Goal: Complete application form

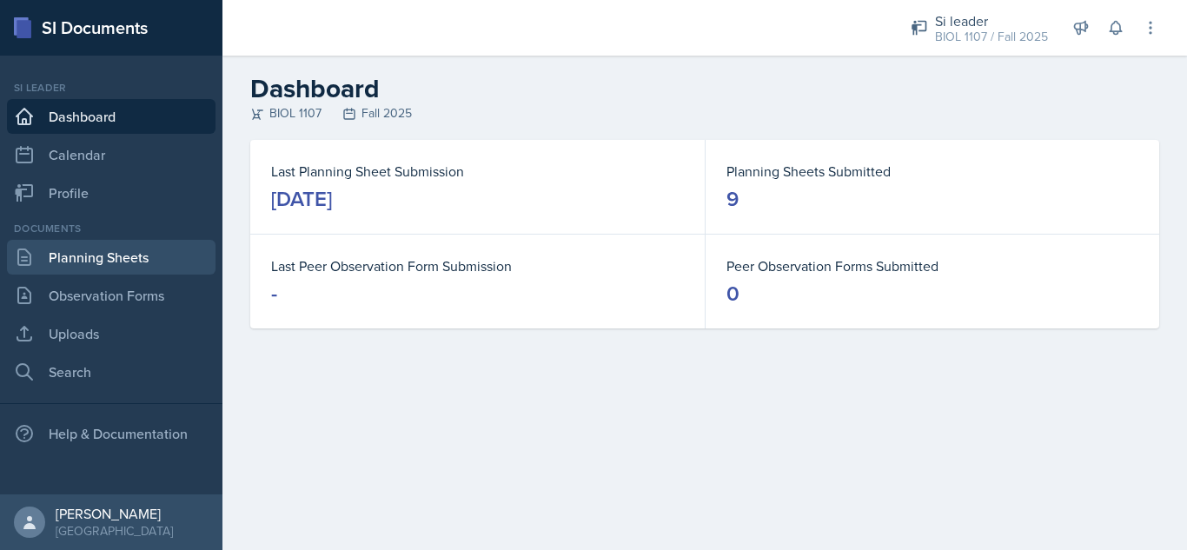
click at [111, 262] on link "Planning Sheets" at bounding box center [111, 257] width 209 height 35
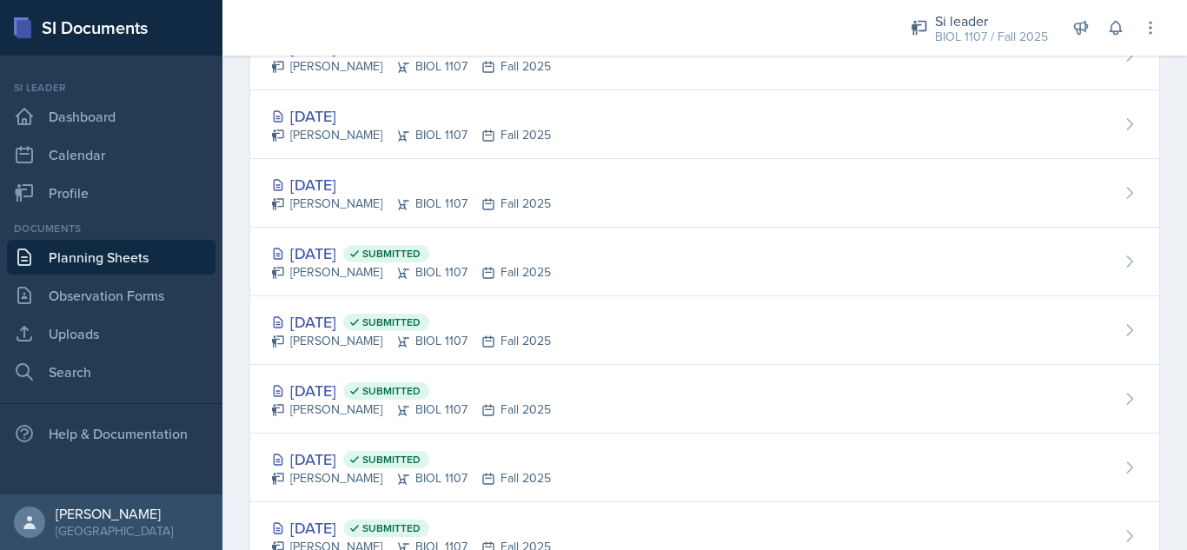
scroll to position [1188, 0]
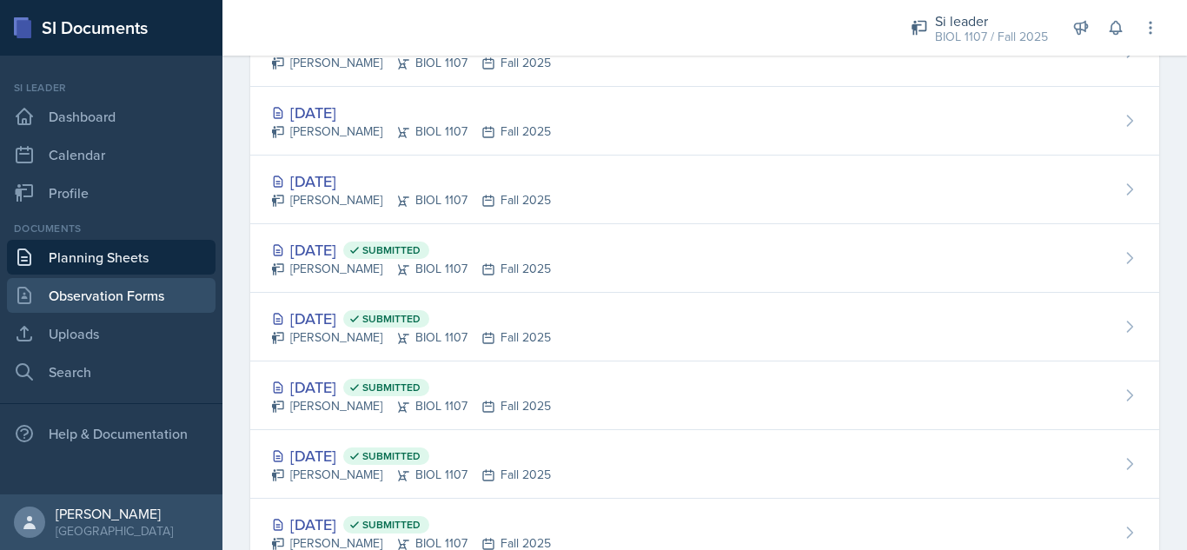
click at [89, 299] on link "Observation Forms" at bounding box center [111, 295] width 209 height 35
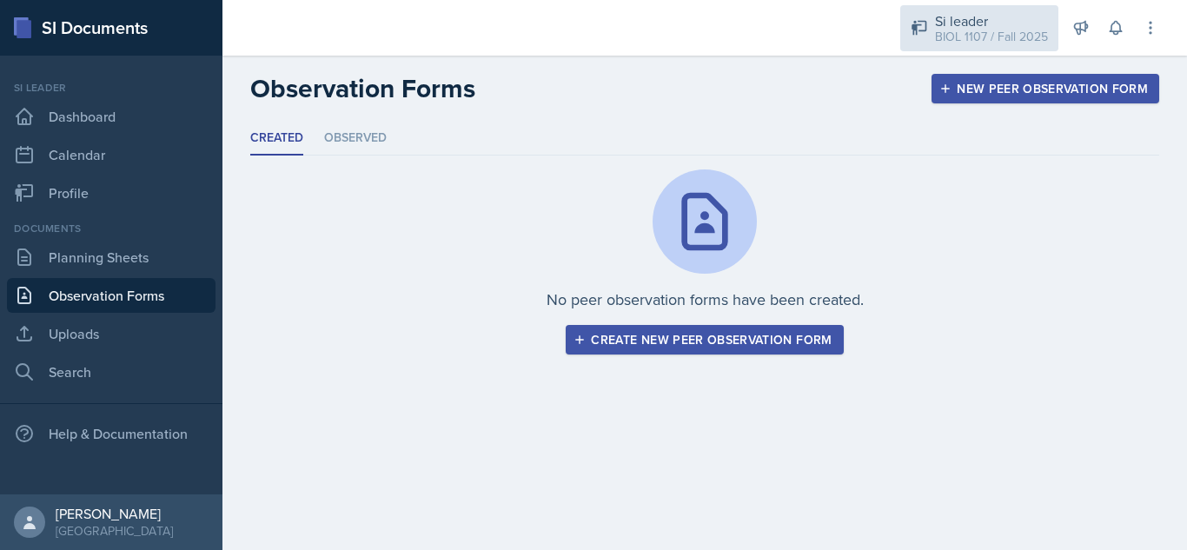
click at [960, 33] on div "BIOL 1107 / Fall 2025" at bounding box center [991, 37] width 113 height 18
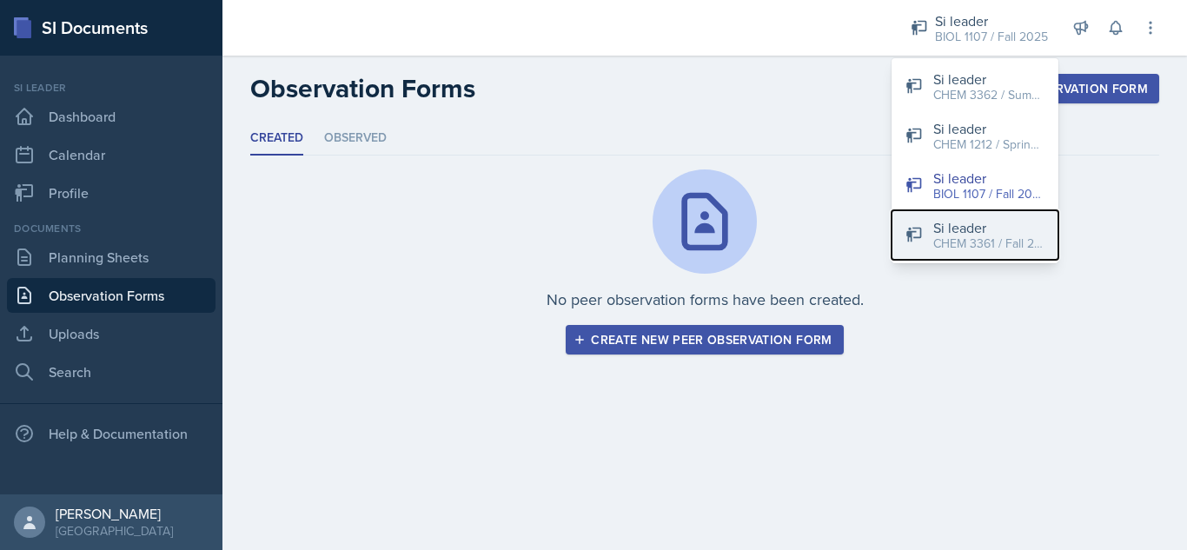
click at [977, 251] on div "CHEM 3361 / Fall 2025" at bounding box center [988, 244] width 111 height 18
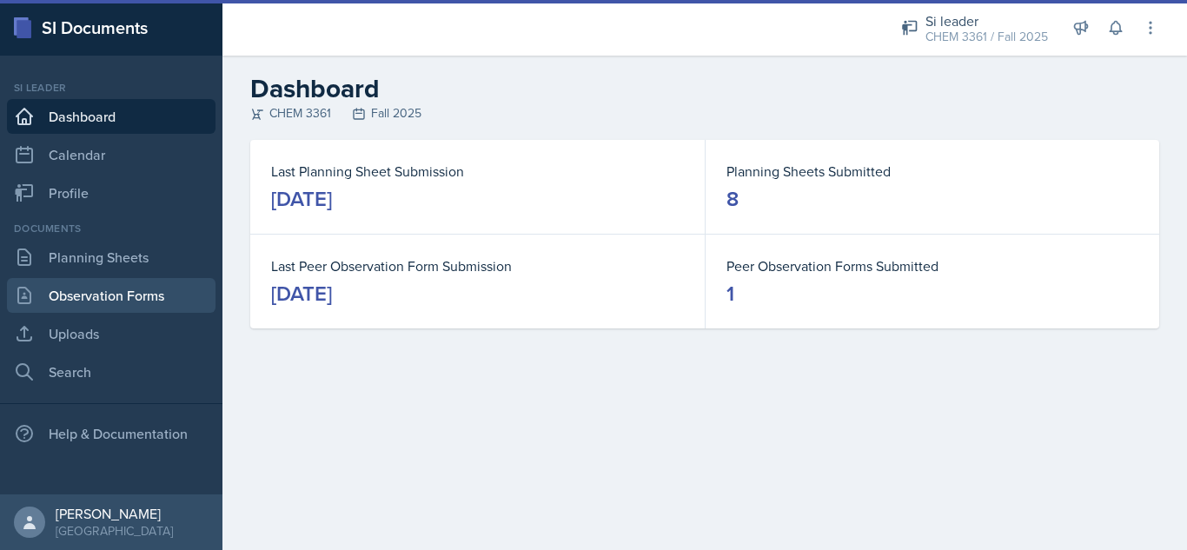
click at [156, 293] on link "Observation Forms" at bounding box center [111, 295] width 209 height 35
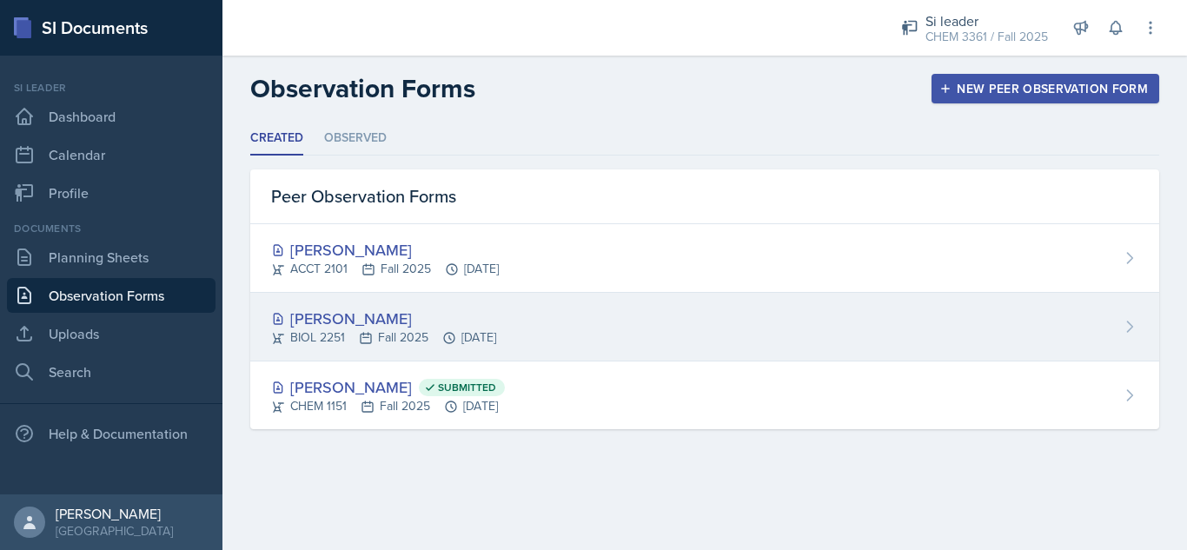
click at [347, 314] on div "[PERSON_NAME]" at bounding box center [383, 318] width 225 height 23
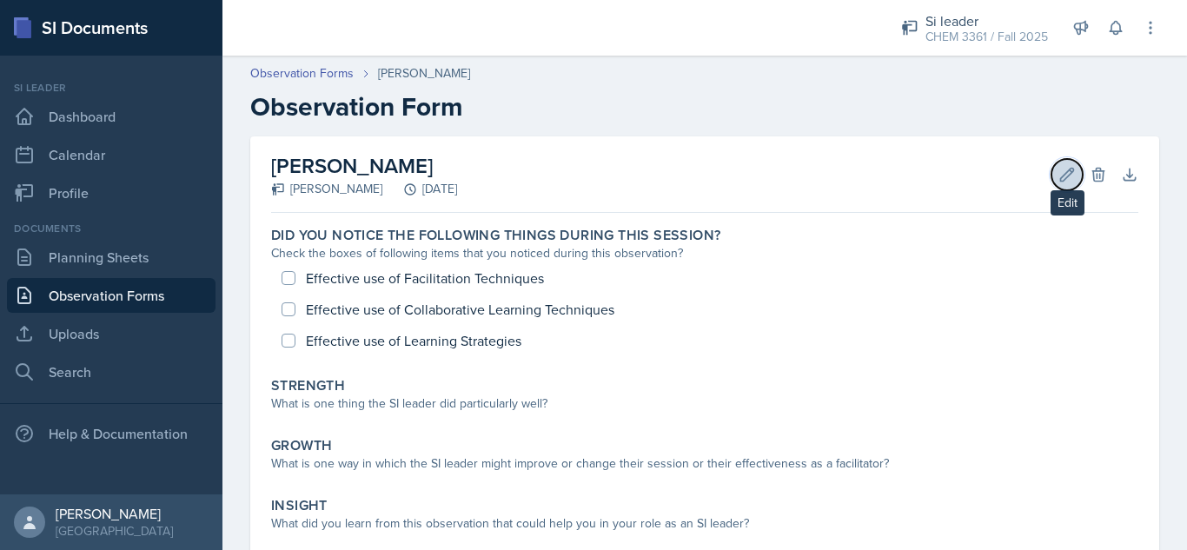
click at [1058, 182] on icon at bounding box center [1066, 174] width 17 height 17
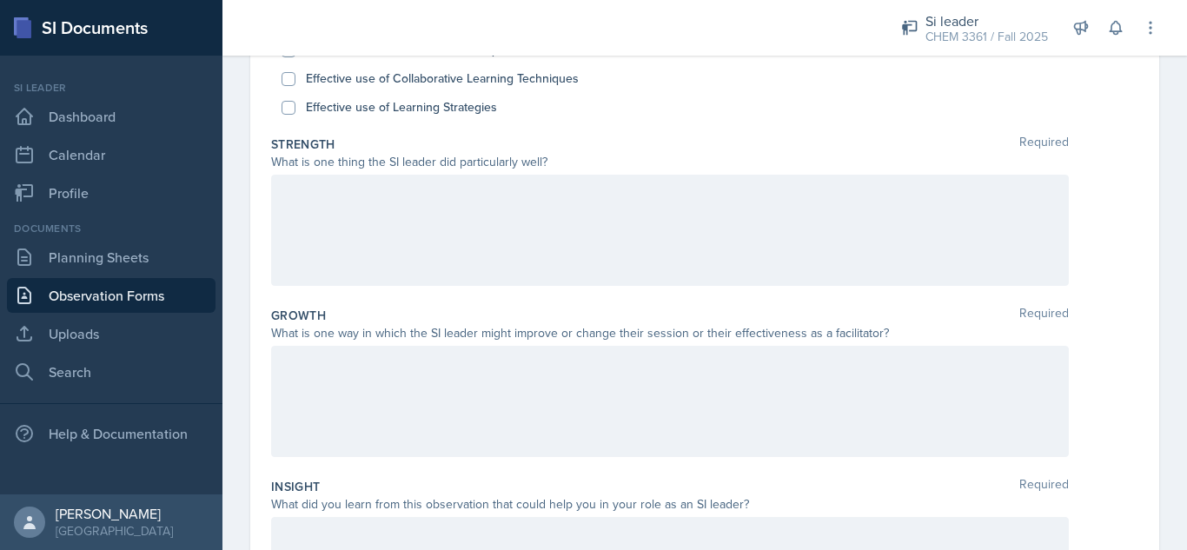
scroll to position [240, 0]
click at [348, 229] on div at bounding box center [670, 226] width 798 height 111
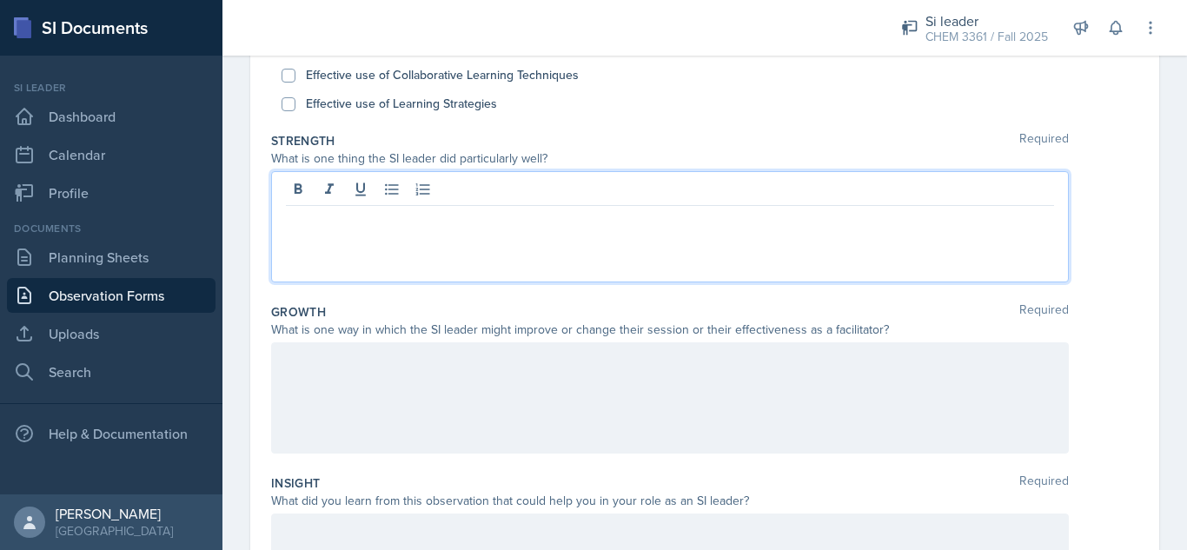
scroll to position [270, 0]
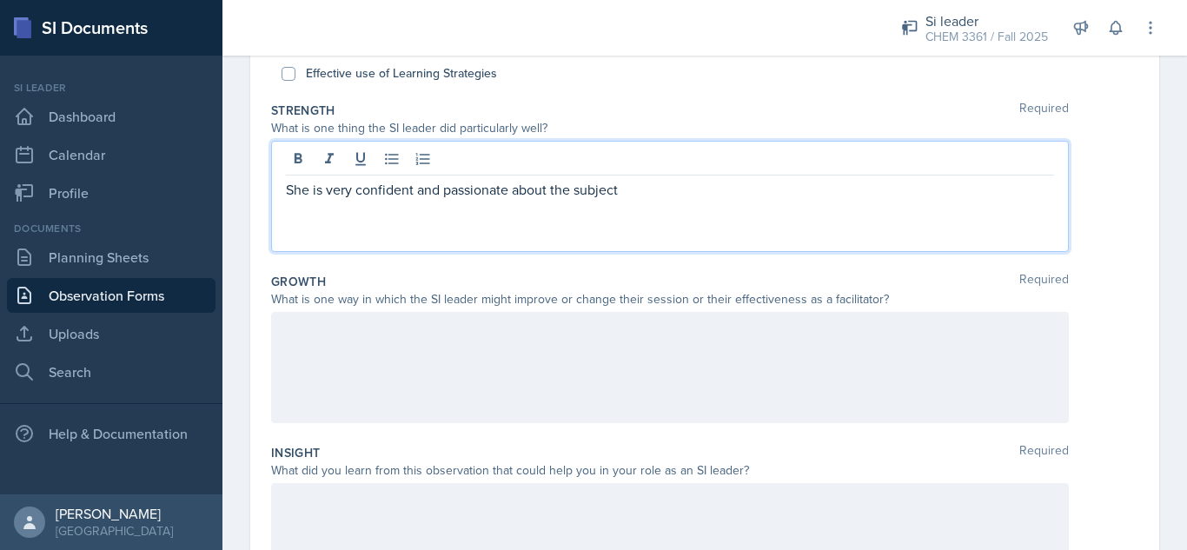
click at [400, 340] on div at bounding box center [670, 367] width 798 height 111
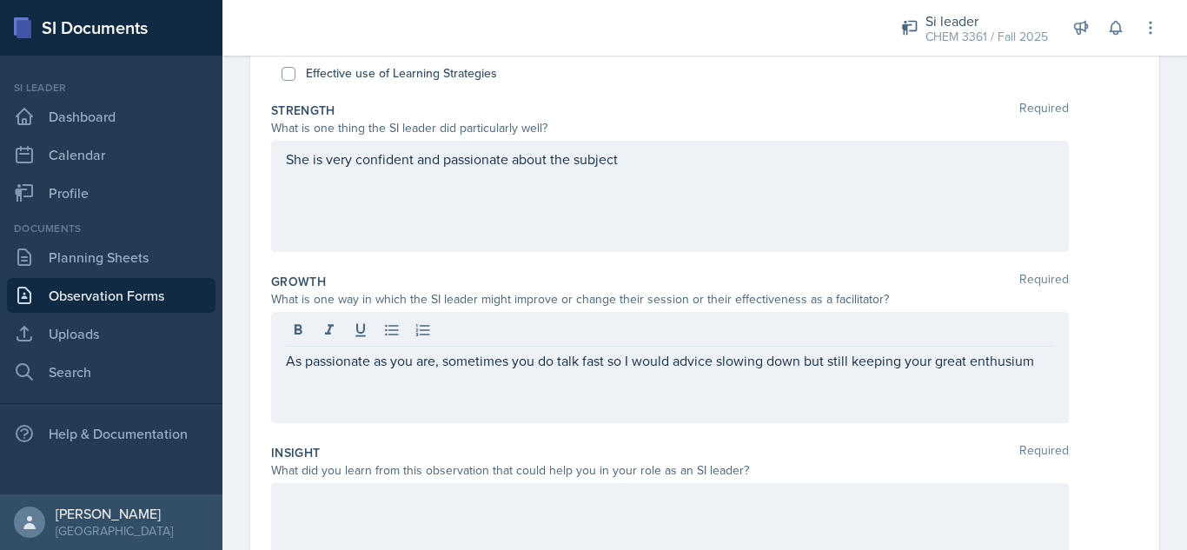
click at [281, 362] on div "As passionate as you are, sometimes you do talk fast so I would advice slowing …" at bounding box center [670, 367] width 798 height 111
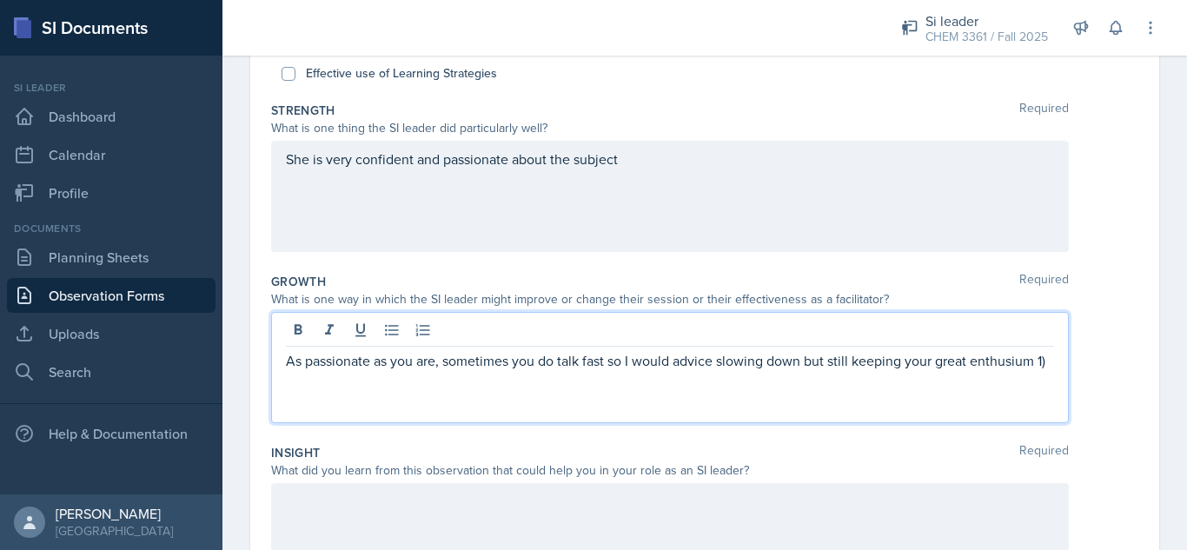
click at [696, 162] on div "She is very confident and passionate about the subject" at bounding box center [670, 196] width 798 height 111
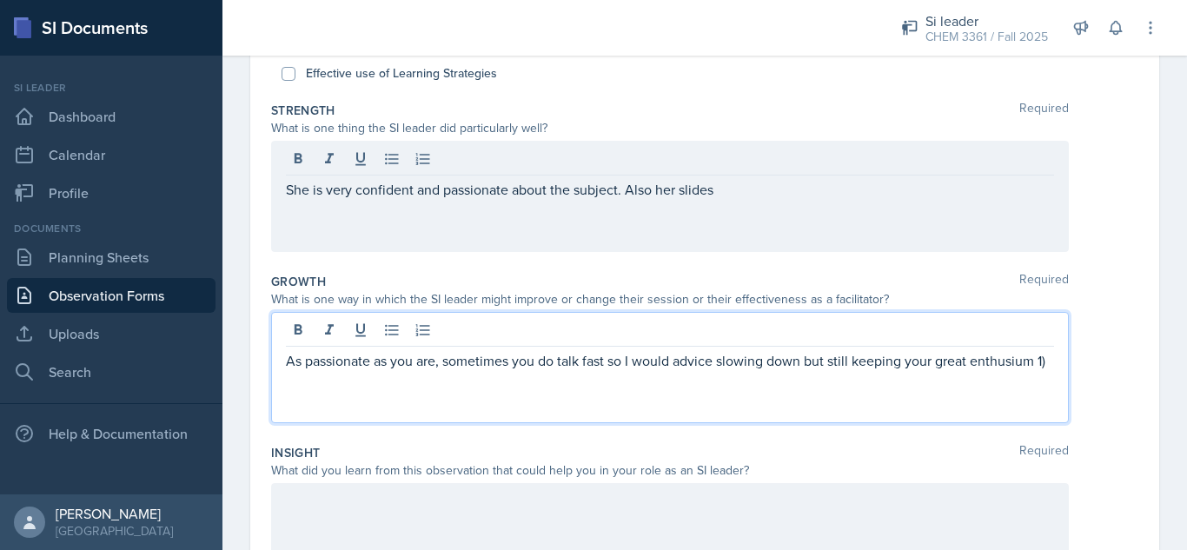
drag, startPoint x: 1010, startPoint y: 337, endPoint x: 1025, endPoint y: 356, distance: 24.2
click at [1025, 356] on p "As passionate as you are, sometimes you do talk fast so I would advice slowing …" at bounding box center [670, 360] width 768 height 21
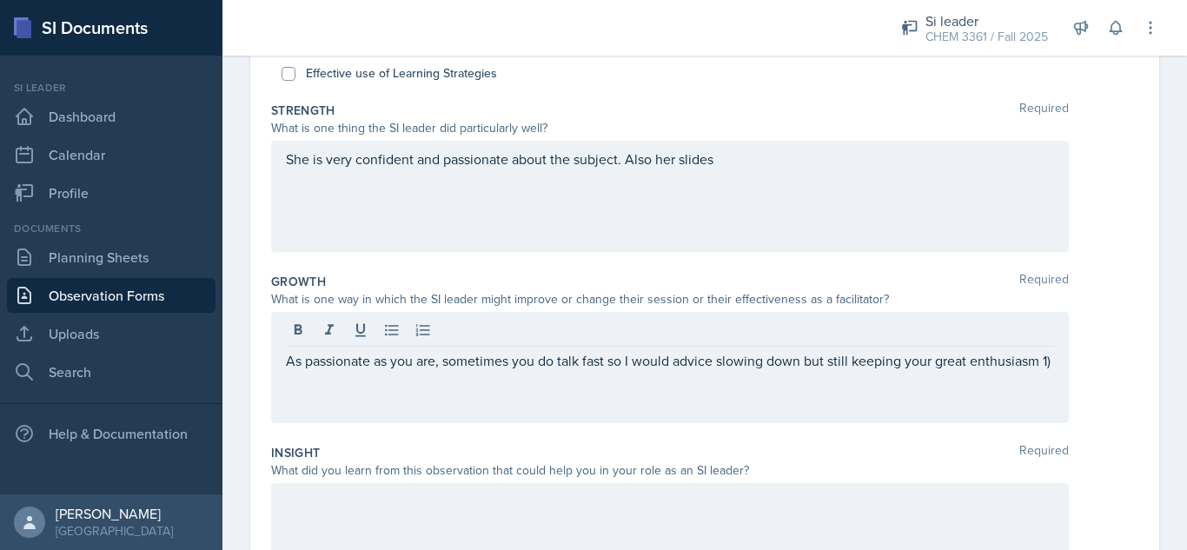
click at [284, 364] on div "As passionate as you are, sometimes you do talk fast so I would advice slowing …" at bounding box center [670, 367] width 798 height 111
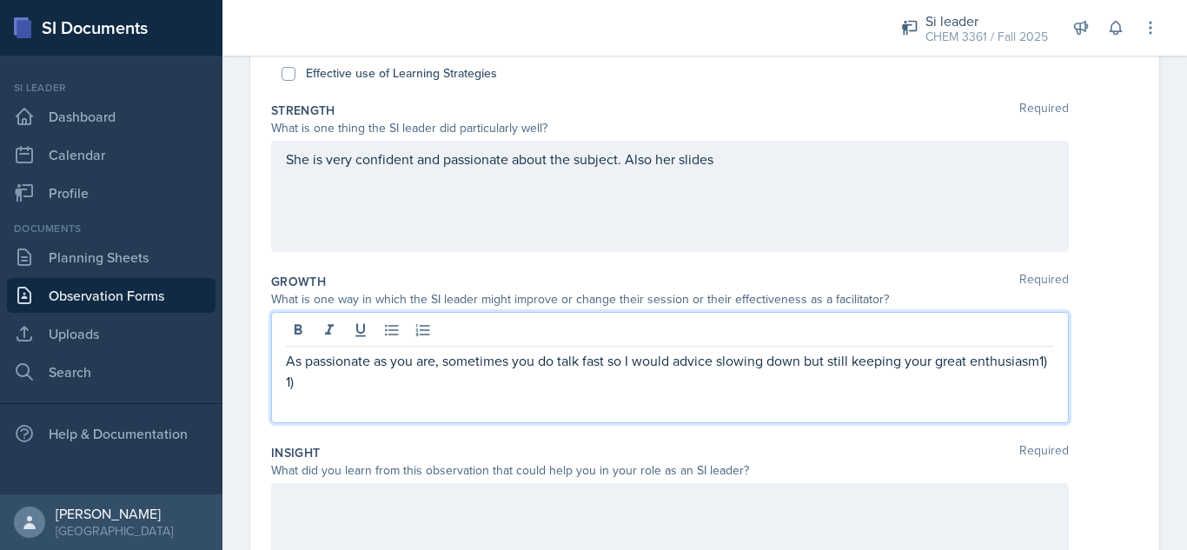
click at [412, 384] on p "As passionate as you are, sometimes you do talk fast so I would advice slowing …" at bounding box center [670, 371] width 768 height 42
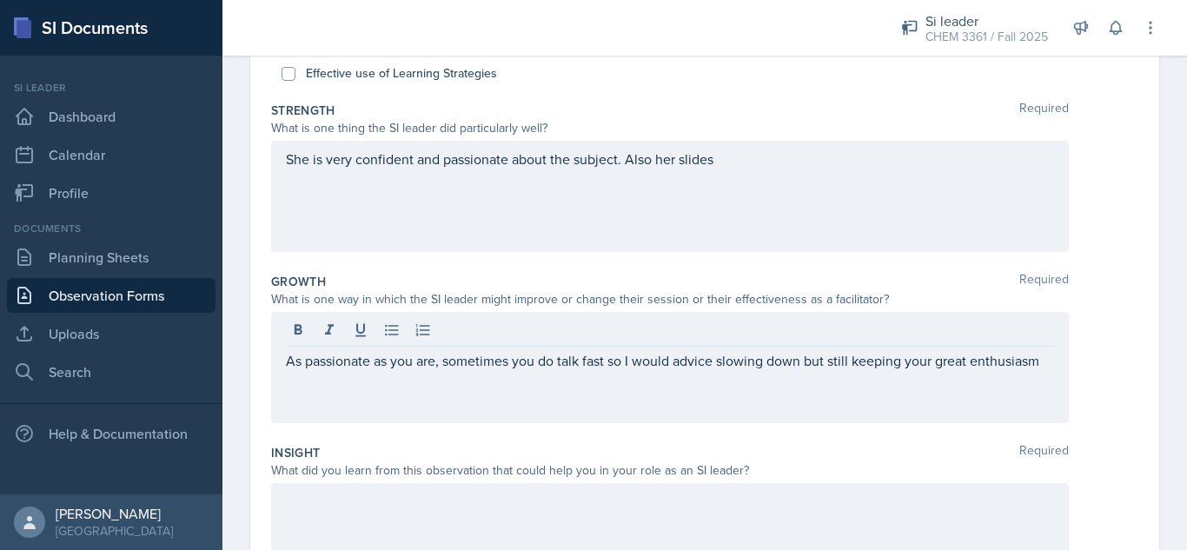
click at [280, 358] on div "As passionate as you are, sometimes you do talk fast so I would advice slowing …" at bounding box center [670, 367] width 798 height 111
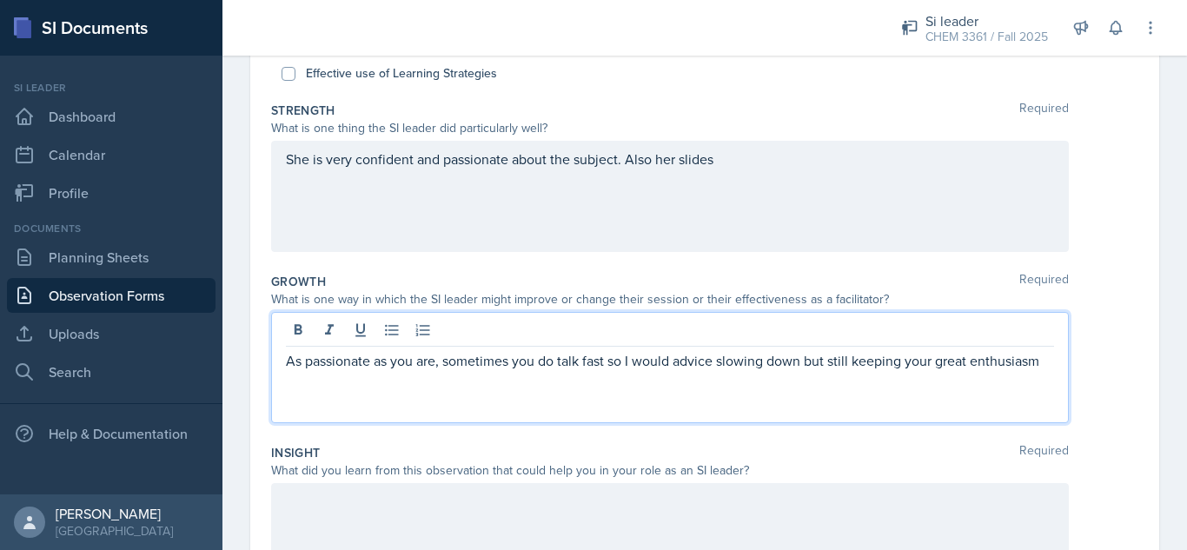
click at [286, 360] on p "As passionate as you are, sometimes you do talk fast so I would advice slowing …" at bounding box center [670, 360] width 768 height 21
click at [374, 371] on p "1) As passionate as you are, sometimes you do talk fast so I would advice slowi…" at bounding box center [670, 360] width 768 height 21
click at [742, 158] on div "She is very confident and passionate about the subject. Also her slides" at bounding box center [670, 196] width 798 height 111
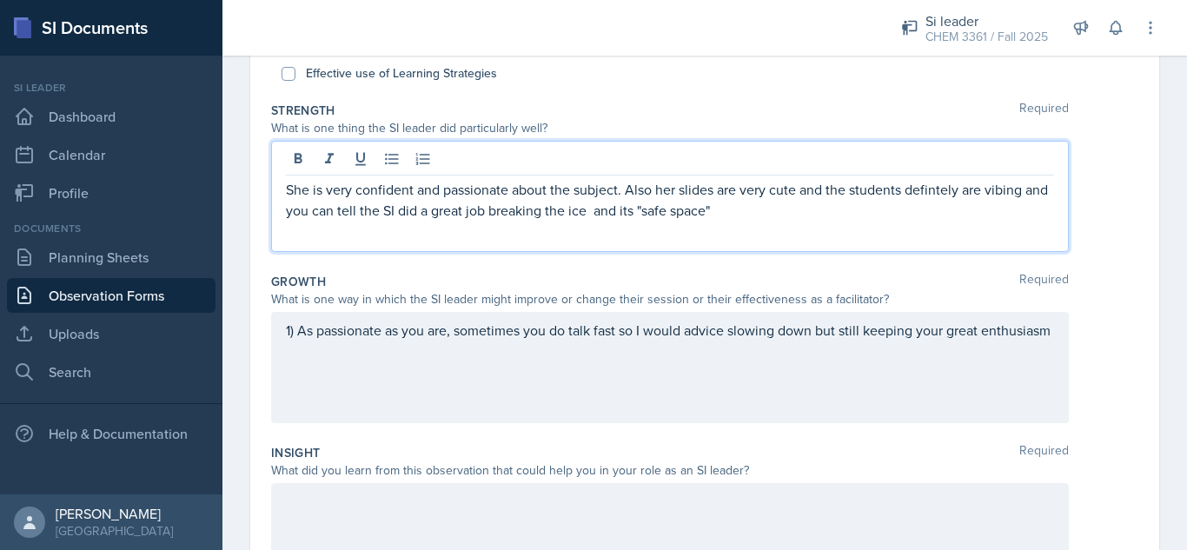
click at [626, 217] on p "She is very confident and passionate about the subject. Also her slides are ver…" at bounding box center [670, 200] width 768 height 42
click at [764, 209] on p "She is very confident and passionate about the subject. Also her slides are ver…" at bounding box center [670, 200] width 768 height 42
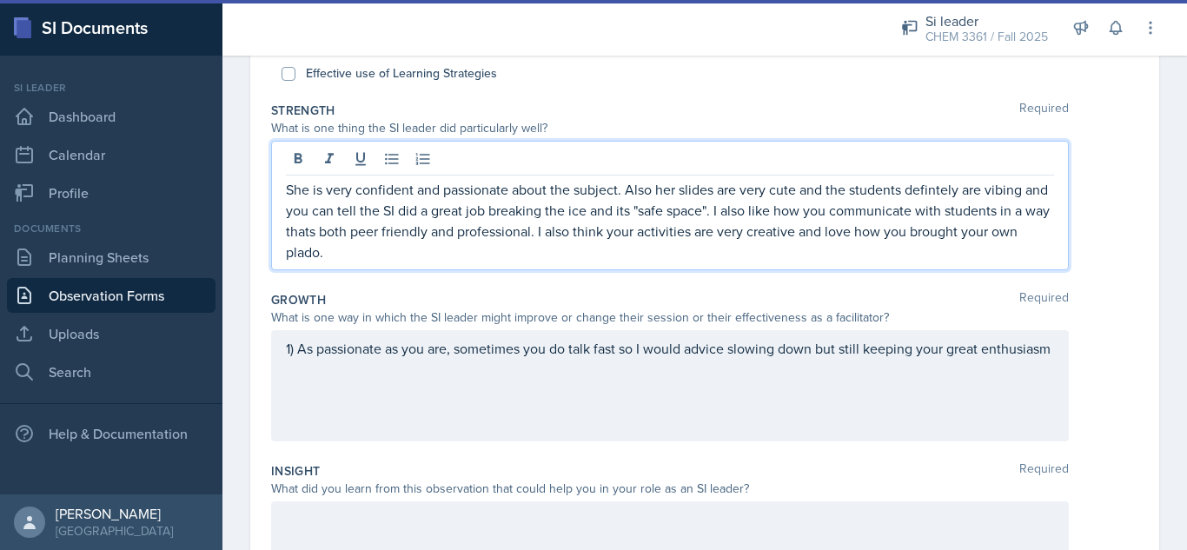
click at [383, 359] on p "1) As passionate as you are, sometimes you do talk fast so I would advice slowi…" at bounding box center [670, 348] width 768 height 21
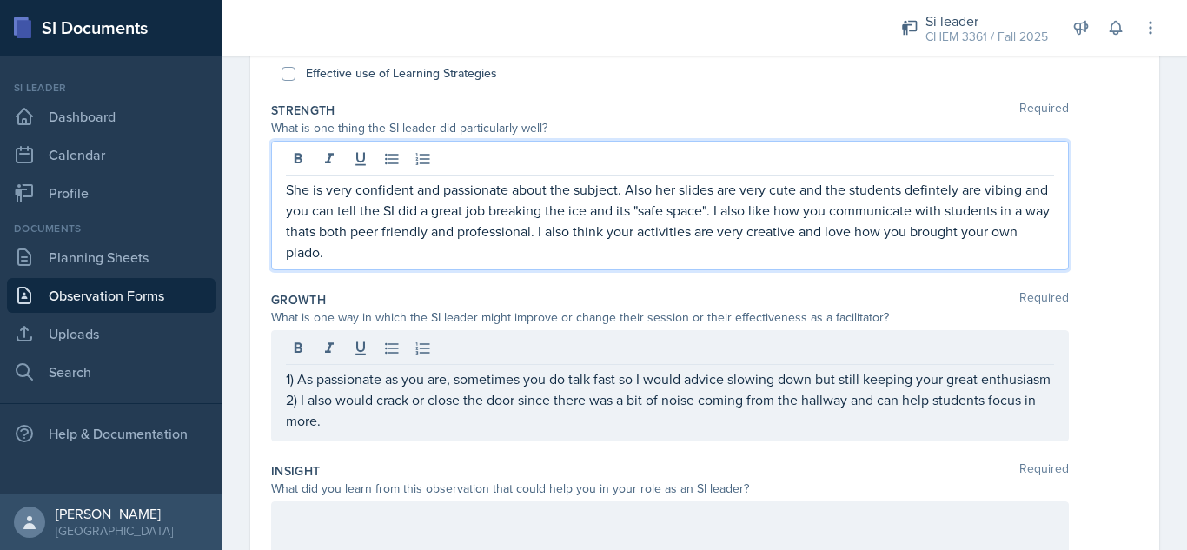
click at [365, 244] on p "She is very confident and passionate about the subject. Also her slides are ver…" at bounding box center [670, 220] width 768 height 83
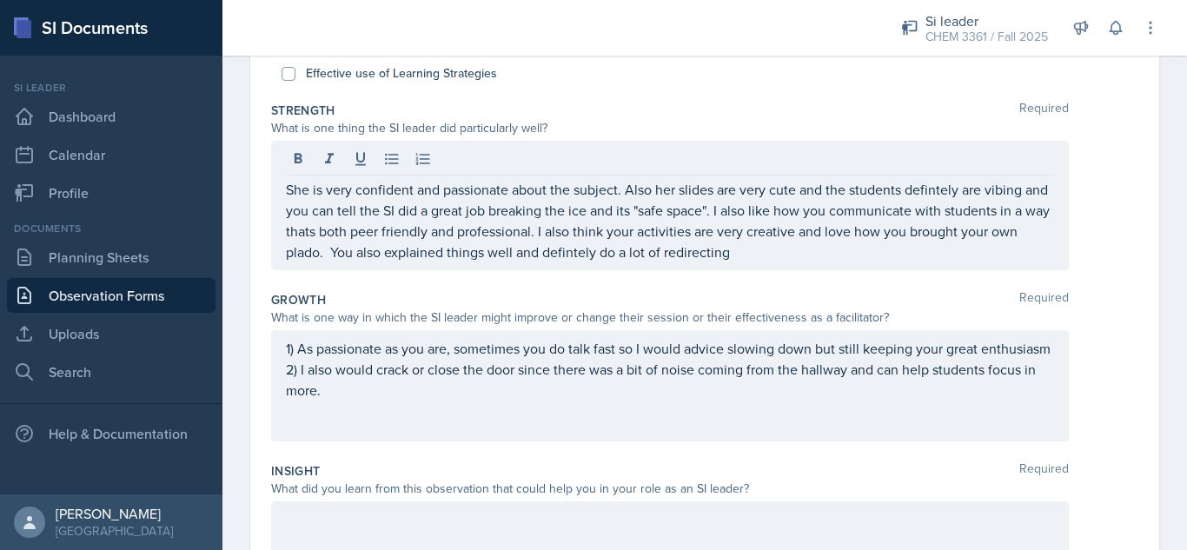
scroll to position [493, 0]
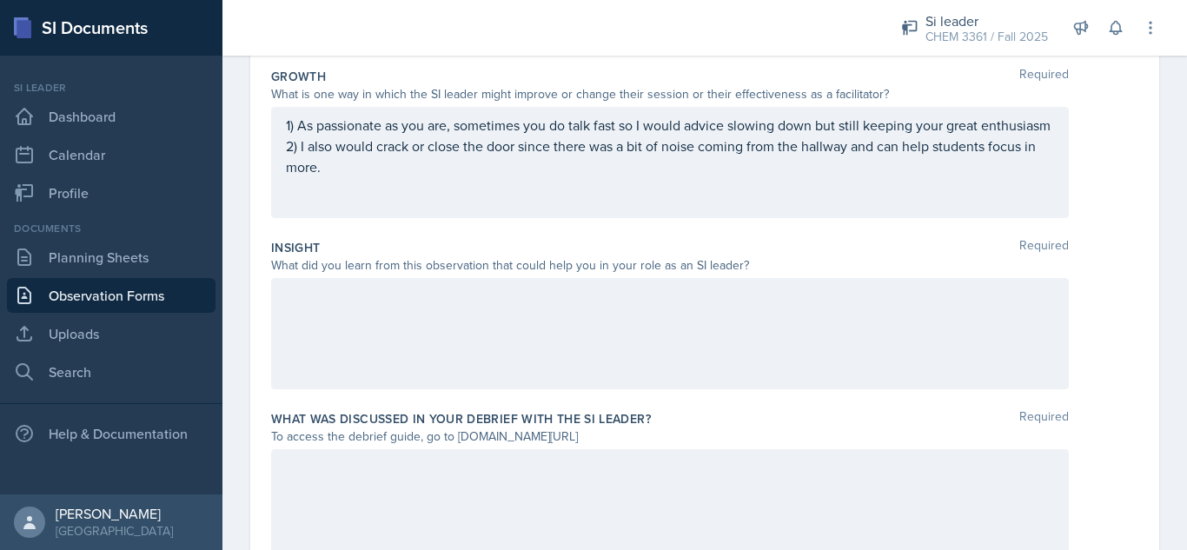
click at [593, 495] on div at bounding box center [670, 504] width 798 height 111
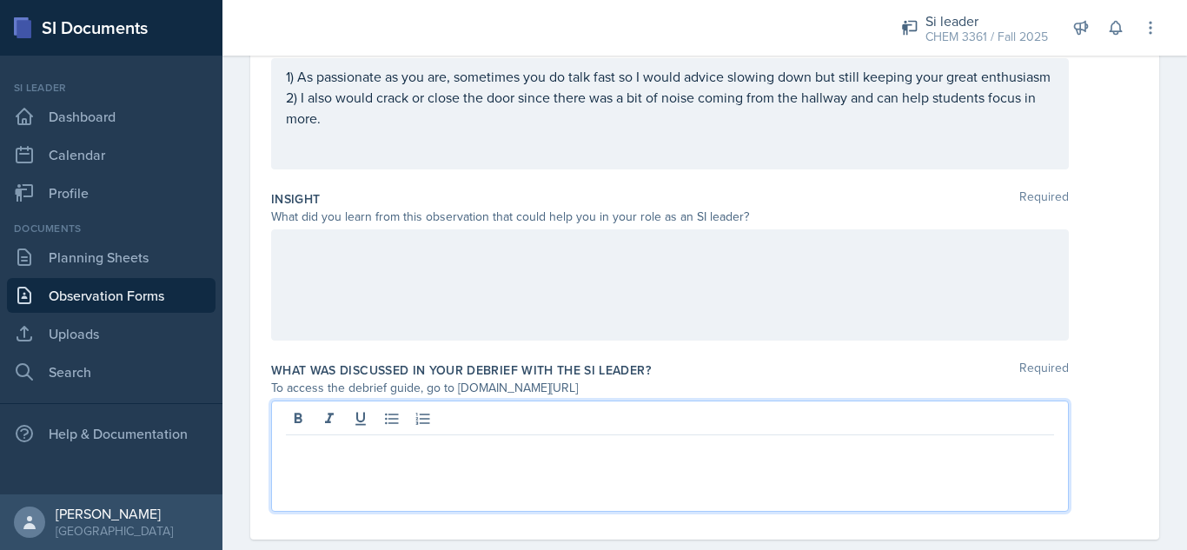
click at [540, 312] on div at bounding box center [670, 284] width 798 height 111
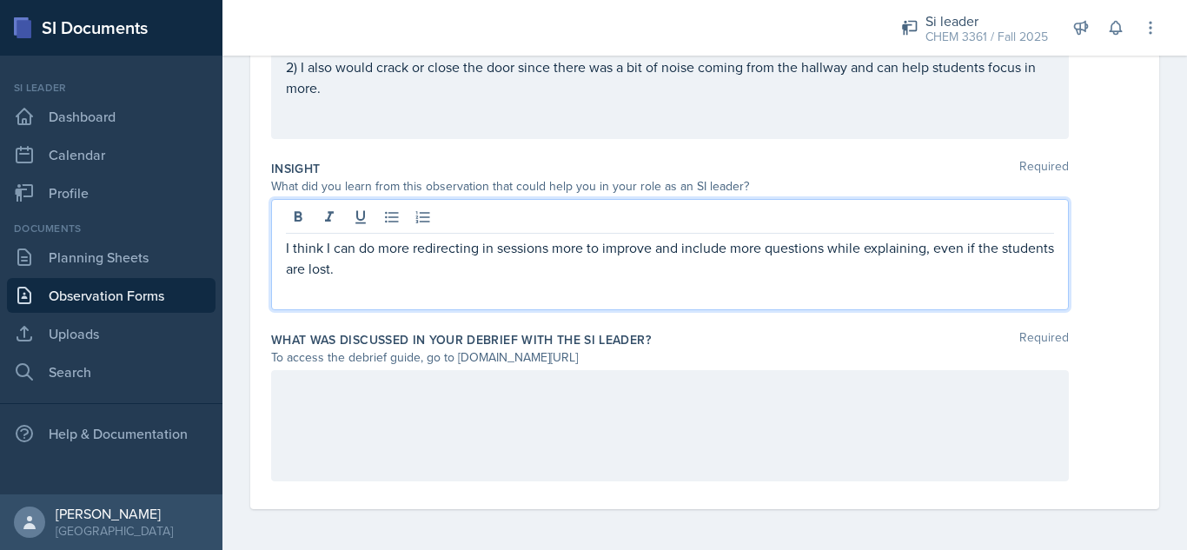
scroll to position [573, 0]
click at [411, 97] on p "2) I also would crack or close the door since there was a bit of noise coming f…" at bounding box center [670, 77] width 768 height 42
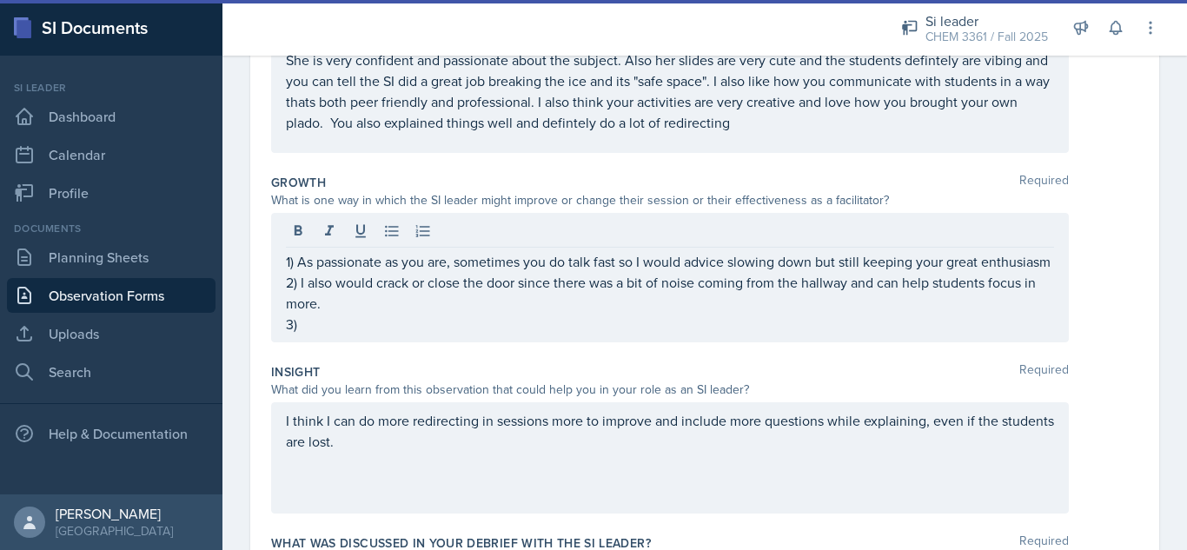
scroll to position [363, 0]
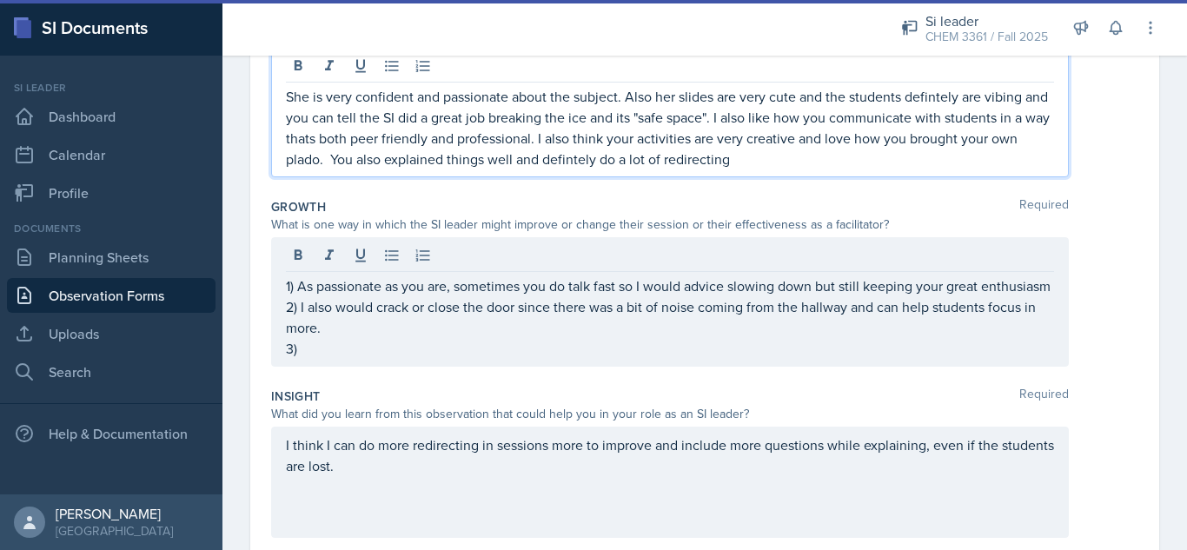
click at [828, 129] on p "She is very confident and passionate about the subject. Also her slides are ver…" at bounding box center [670, 127] width 768 height 83
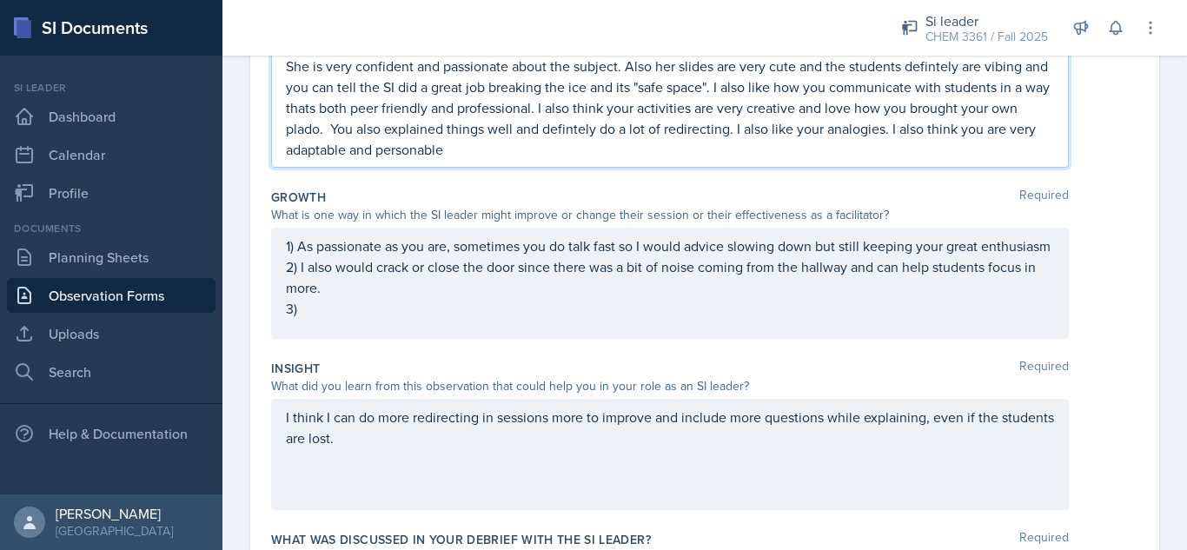
click at [399, 319] on div "1) As passionate as you are, sometimes you do talk fast so I would advice slowi…" at bounding box center [670, 276] width 768 height 83
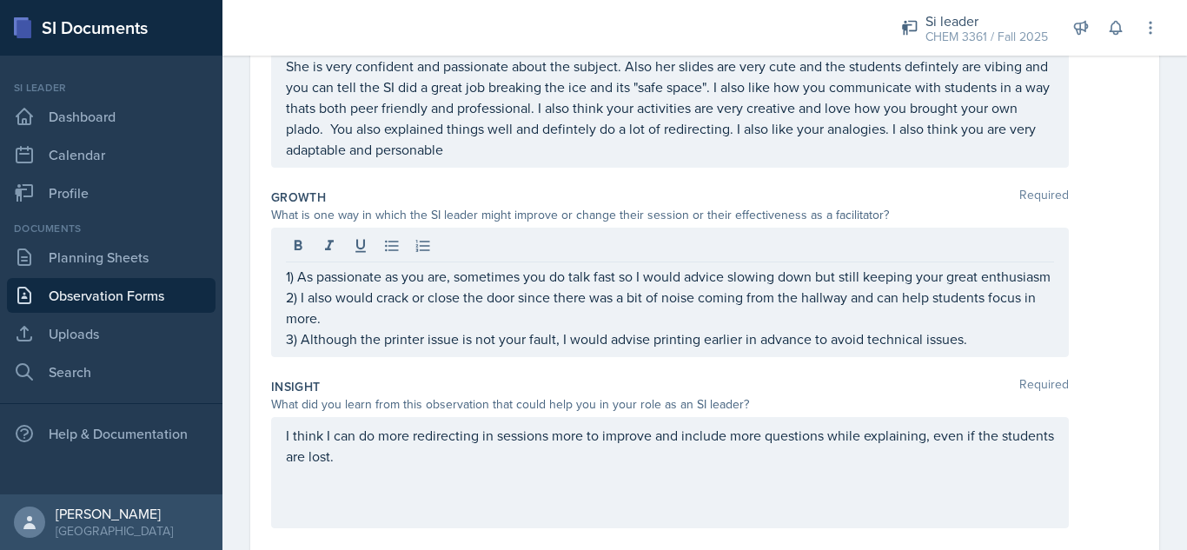
scroll to position [603, 0]
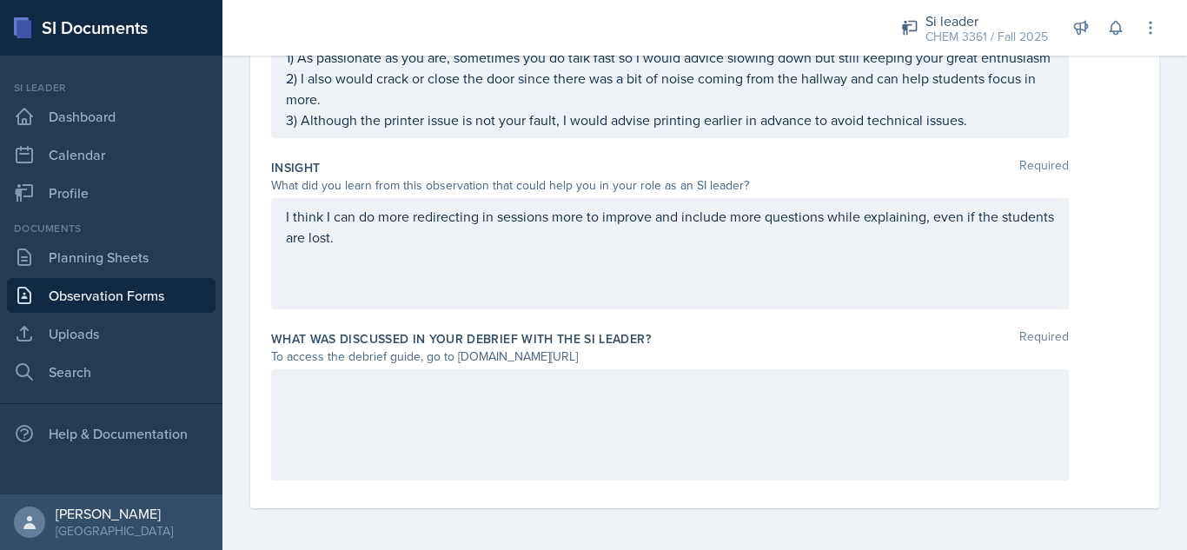
click at [425, 235] on div "I think I can do more redirecting in sessions more to improve and include more …" at bounding box center [670, 253] width 798 height 111
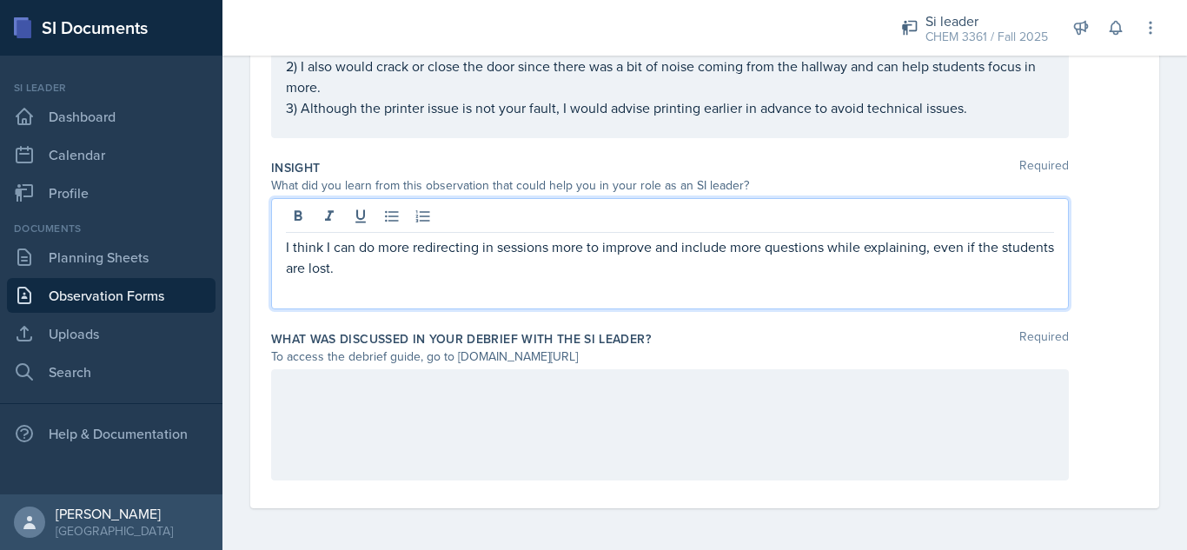
scroll to position [573, 0]
click at [434, 408] on div at bounding box center [670, 424] width 798 height 111
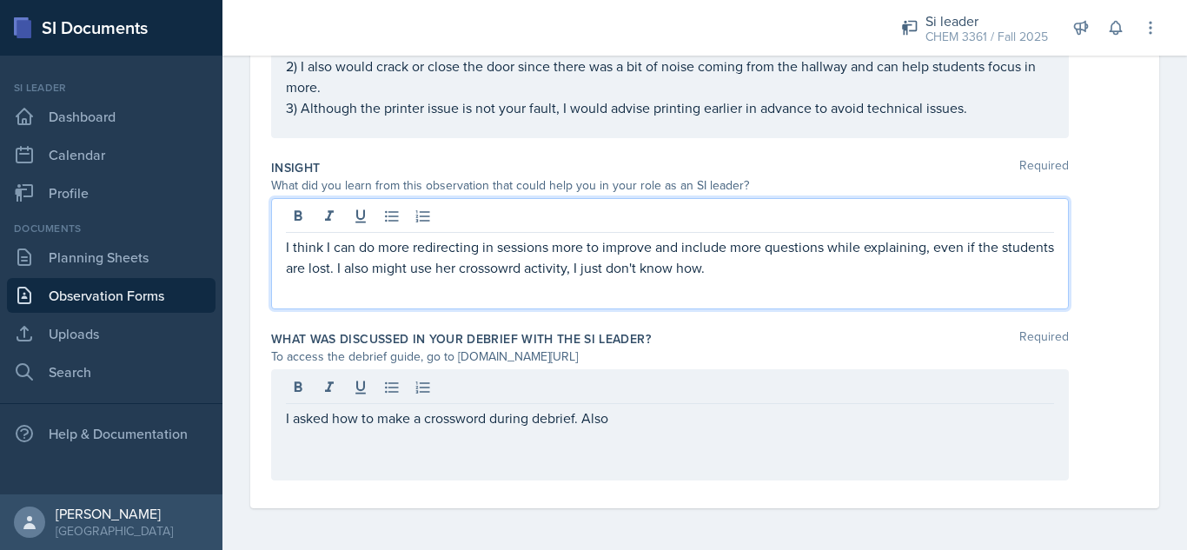
click at [562, 242] on p "I think I can do more redirecting in sessions more to improve and include more …" at bounding box center [670, 257] width 768 height 42
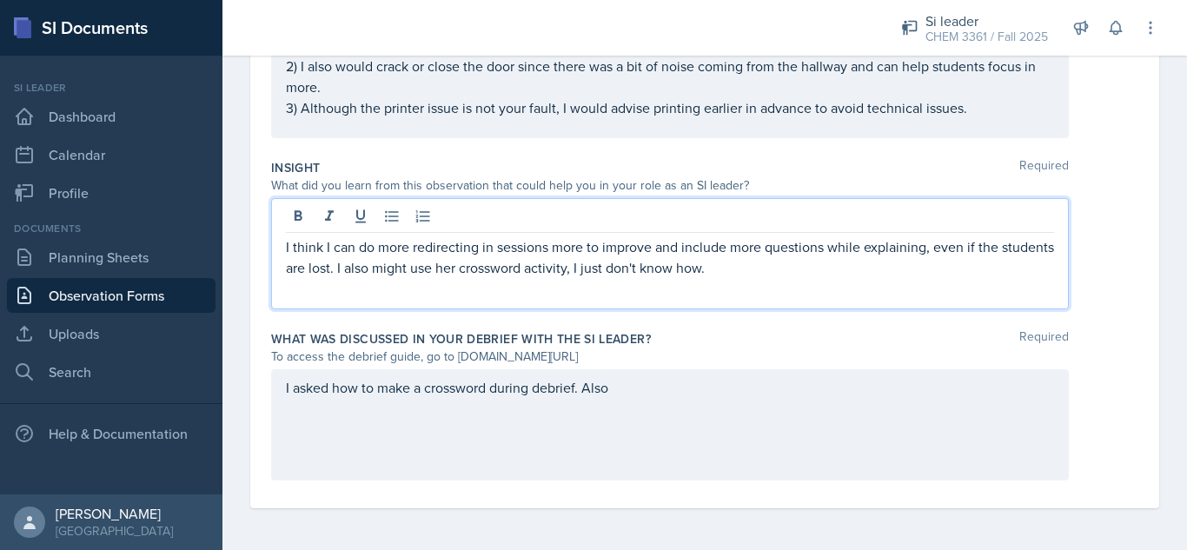
click at [625, 268] on p "I think I can do more redirecting in sessions more to improve and include more …" at bounding box center [670, 257] width 768 height 42
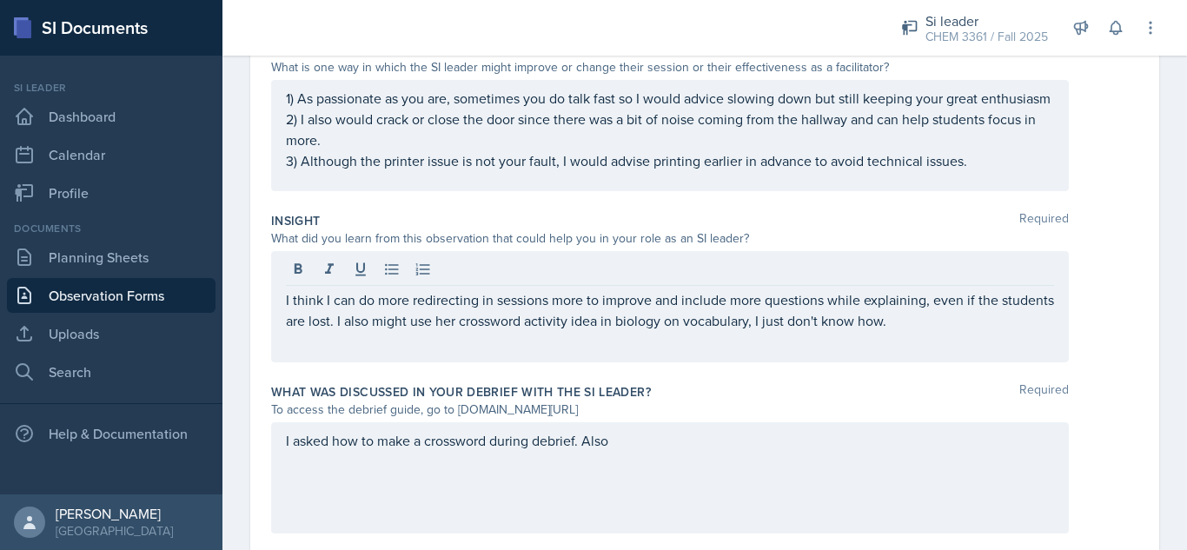
scroll to position [506, 0]
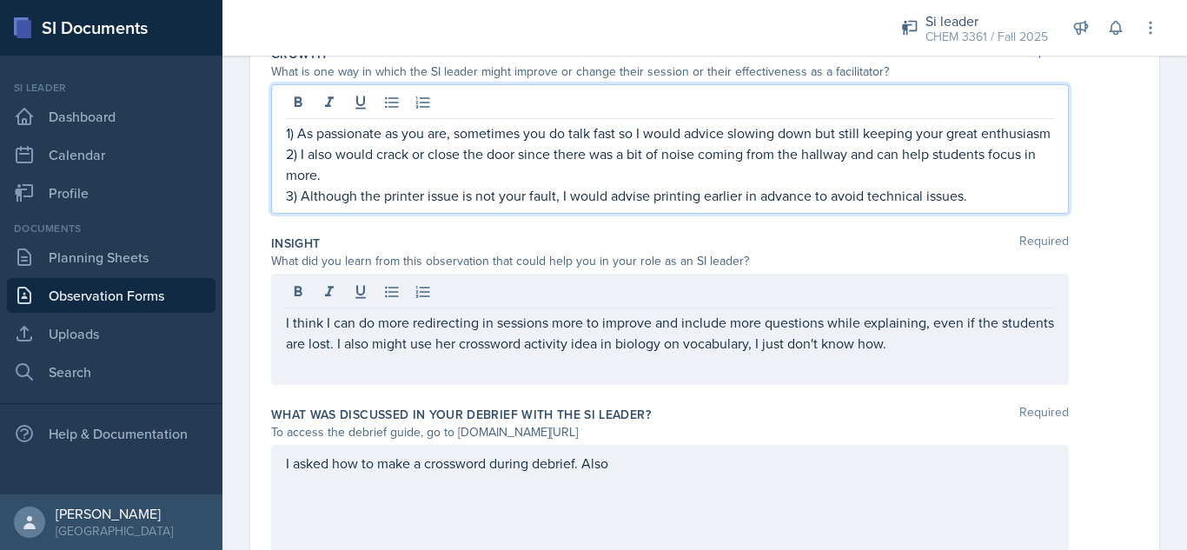
click at [1002, 185] on p "3) Although the printer issue is not your fault, I would advise printing earlie…" at bounding box center [670, 195] width 768 height 21
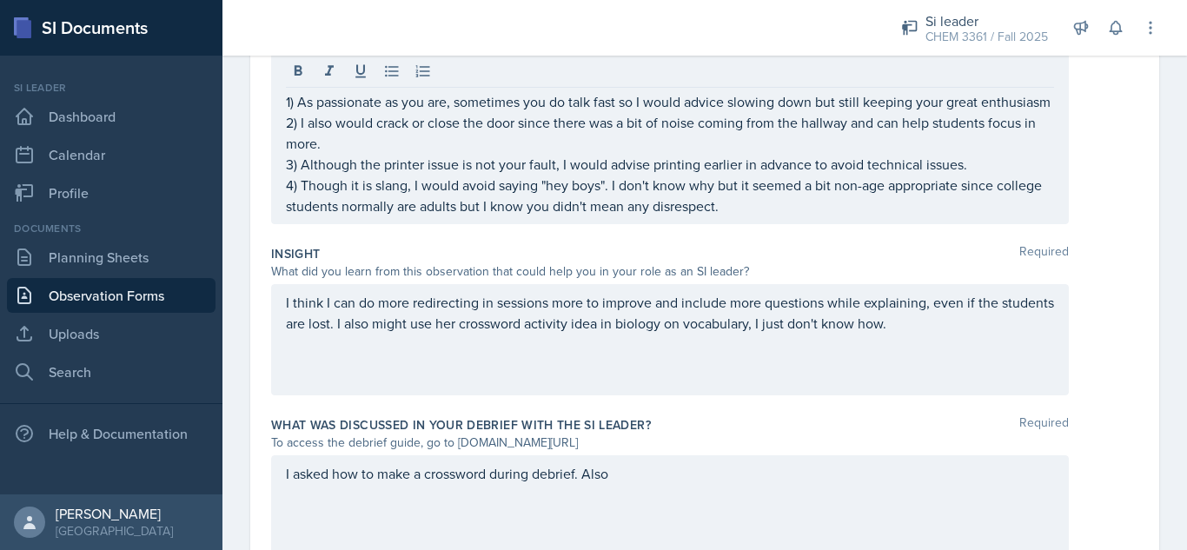
scroll to position [645, 0]
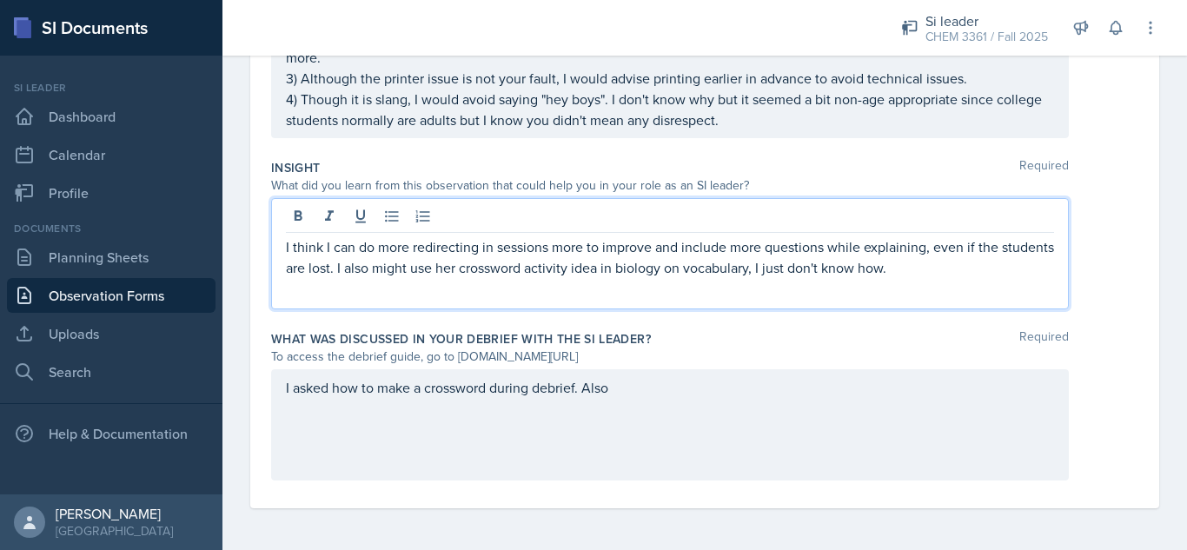
click at [970, 244] on p "I think I can do more redirecting in sessions more to improve and include more …" at bounding box center [670, 257] width 768 height 42
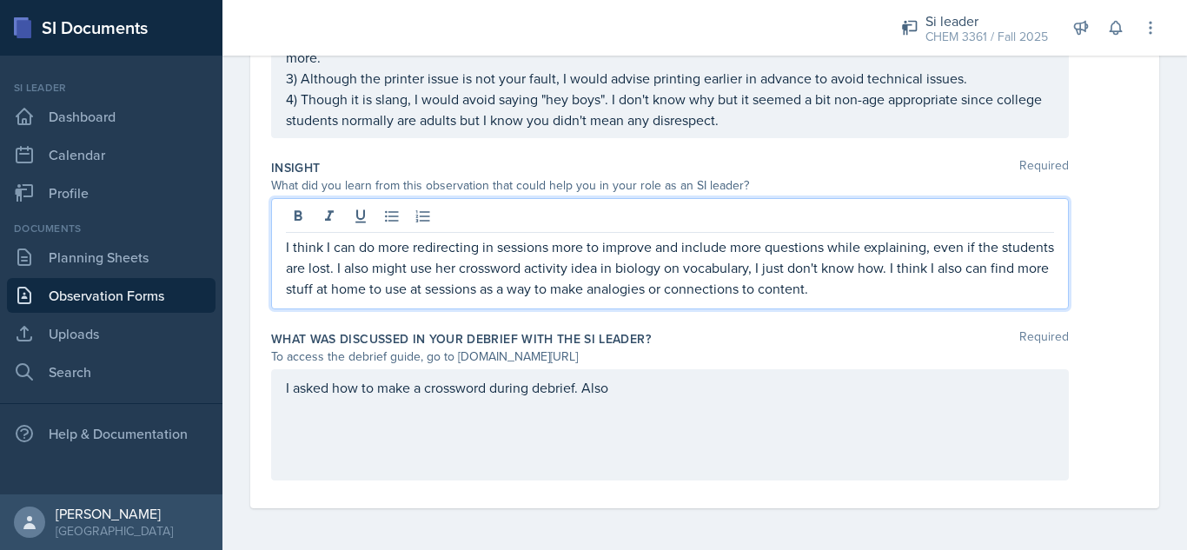
click at [767, 386] on div "I asked how to make a crossword during debrief. Also" at bounding box center [670, 424] width 798 height 111
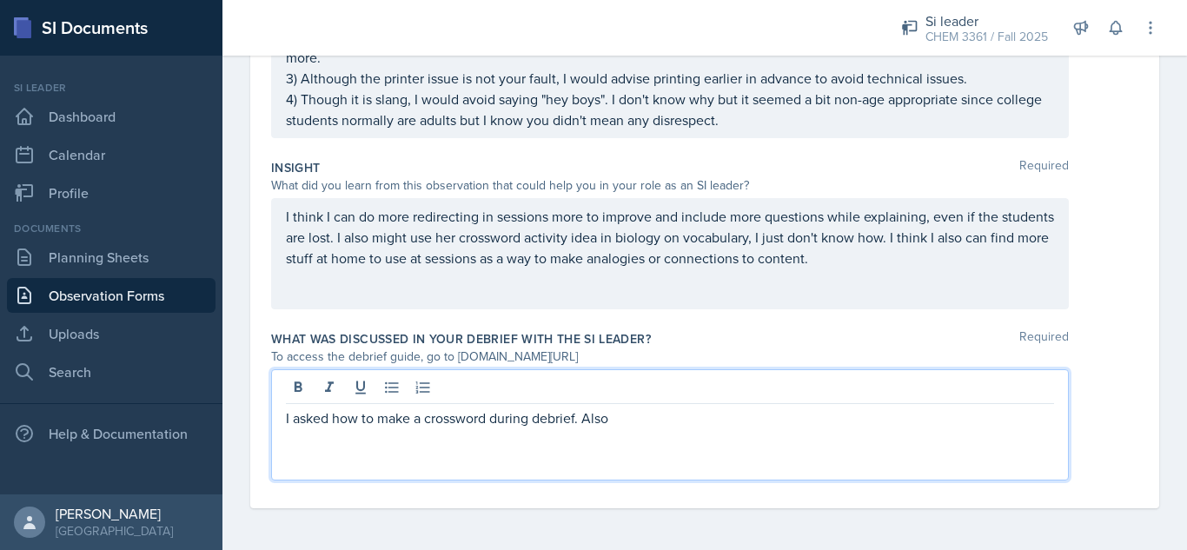
scroll to position [645, 0]
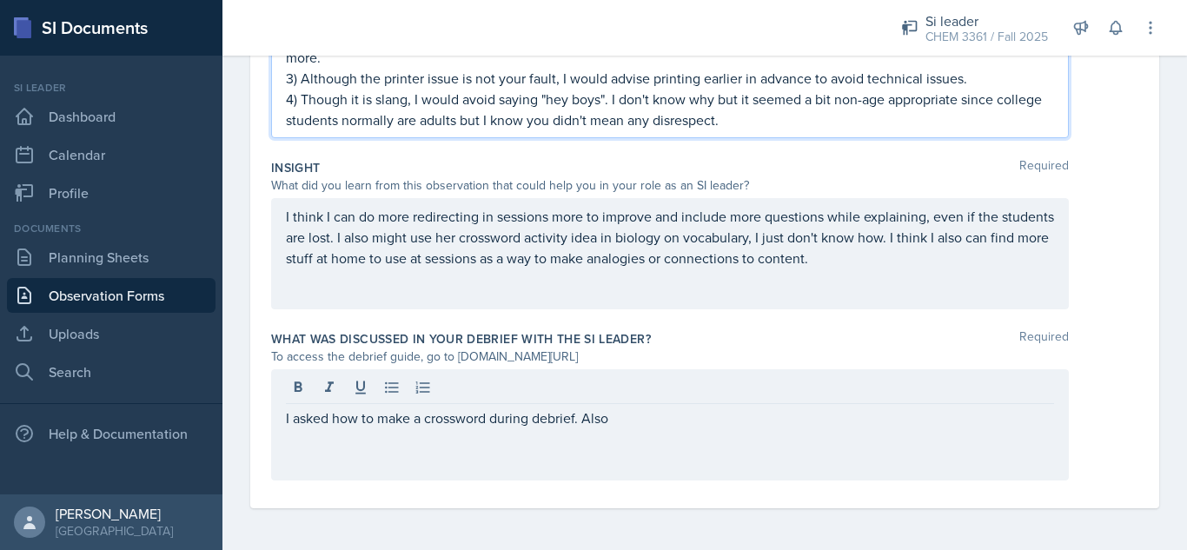
click at [808, 124] on p "4) Though it is slang, I would avoid saying "hey boys". I don't know why but it…" at bounding box center [670, 110] width 768 height 42
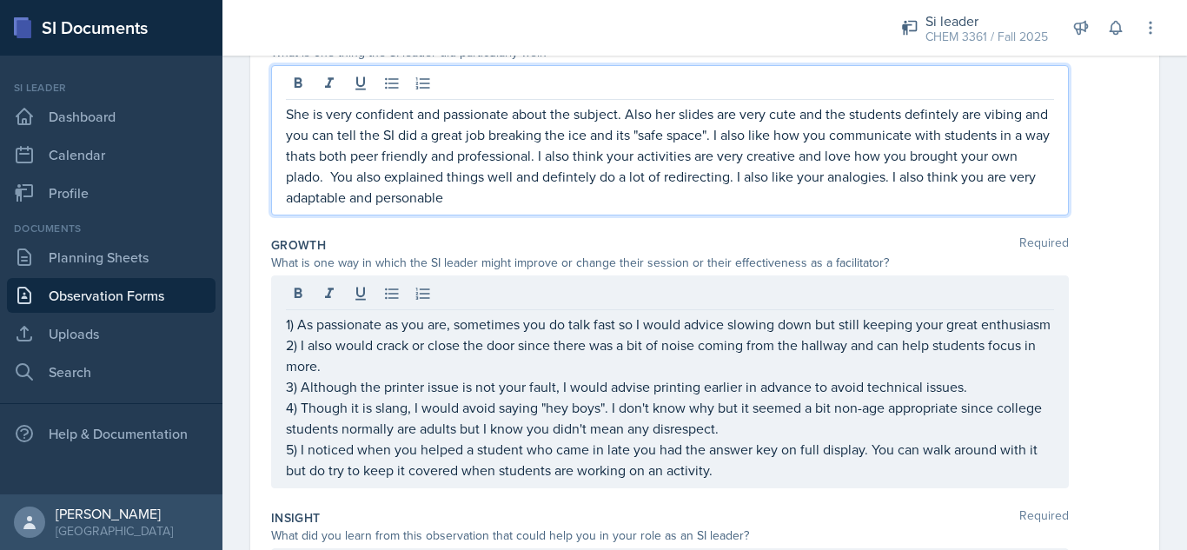
scroll to position [376, 0]
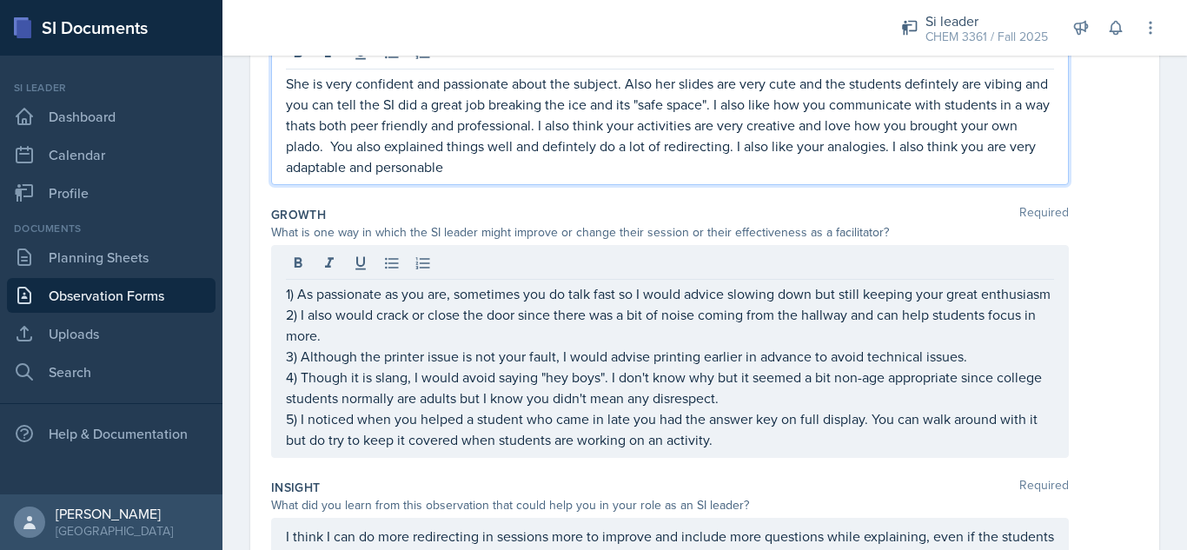
click at [584, 165] on p "She is very confident and passionate about the subject. Also her slides are ver…" at bounding box center [670, 125] width 768 height 104
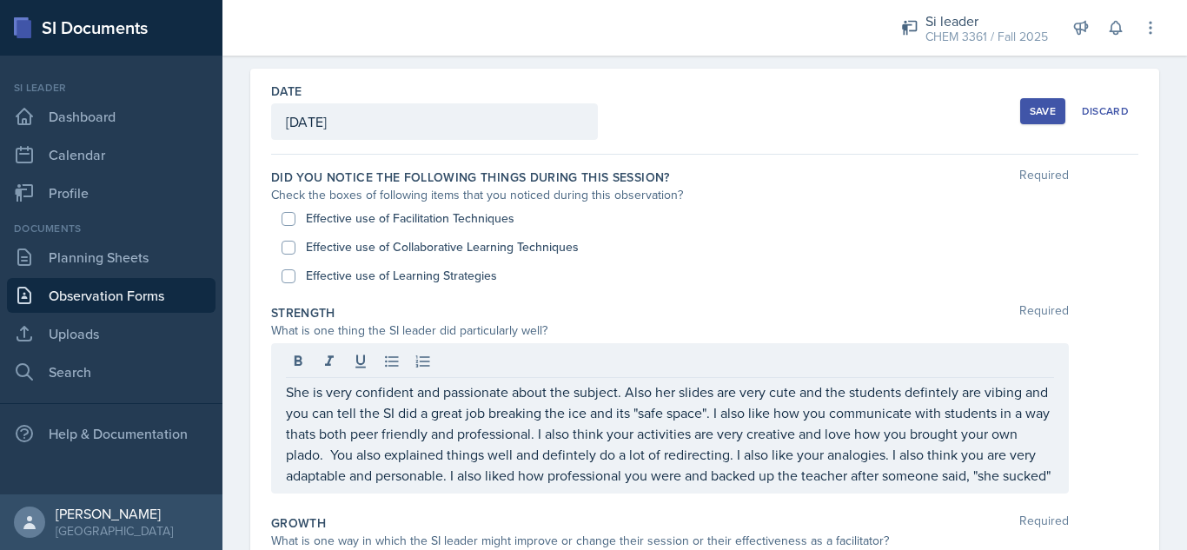
scroll to position [58, 0]
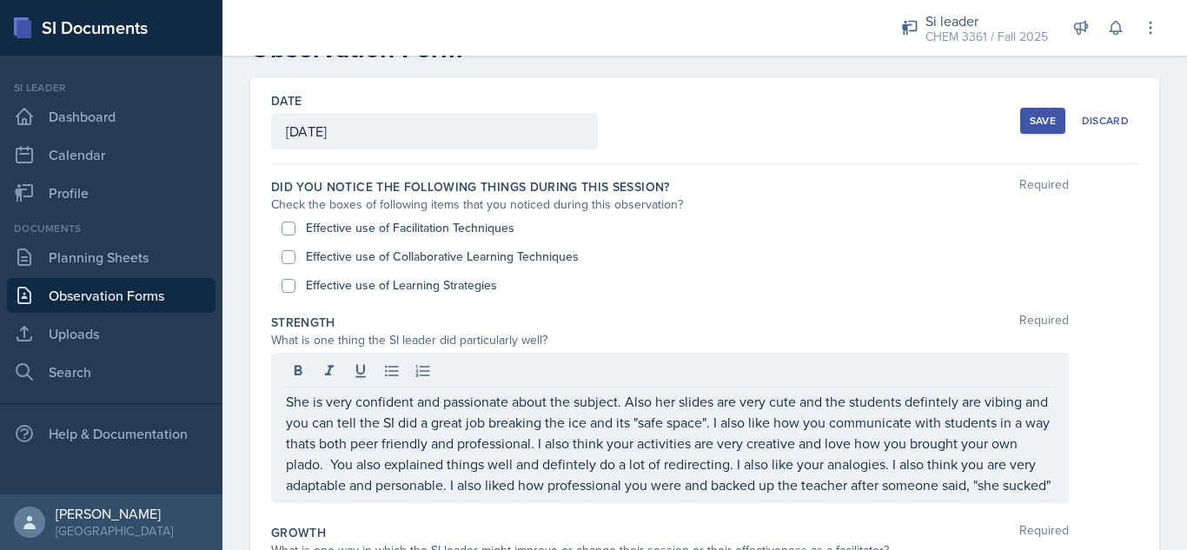
click at [1020, 129] on button "Save" at bounding box center [1042, 121] width 45 height 26
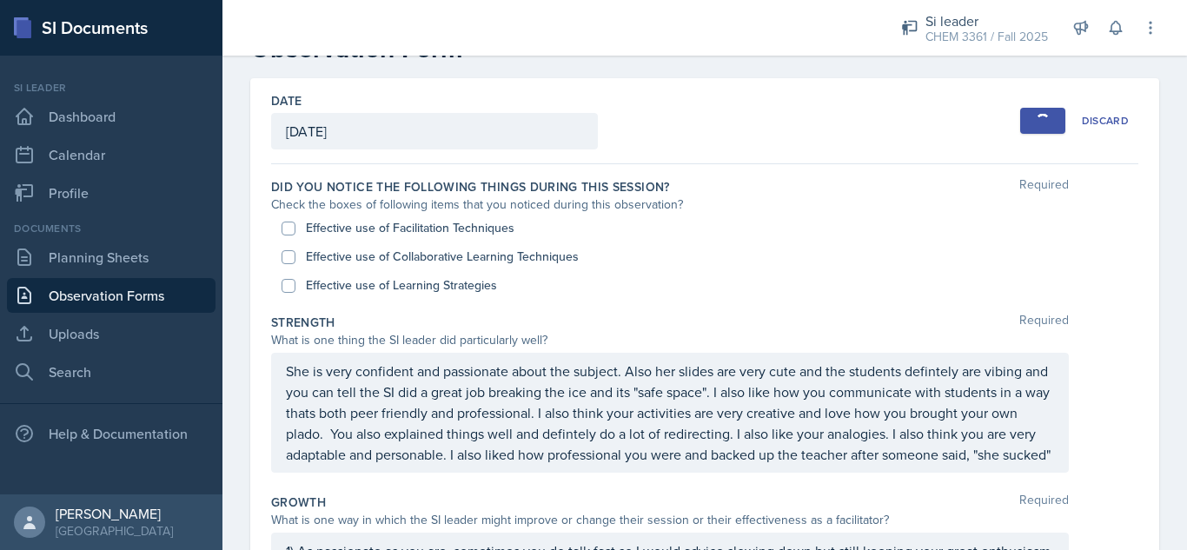
click at [1022, 122] on button "Save" at bounding box center [1042, 121] width 45 height 26
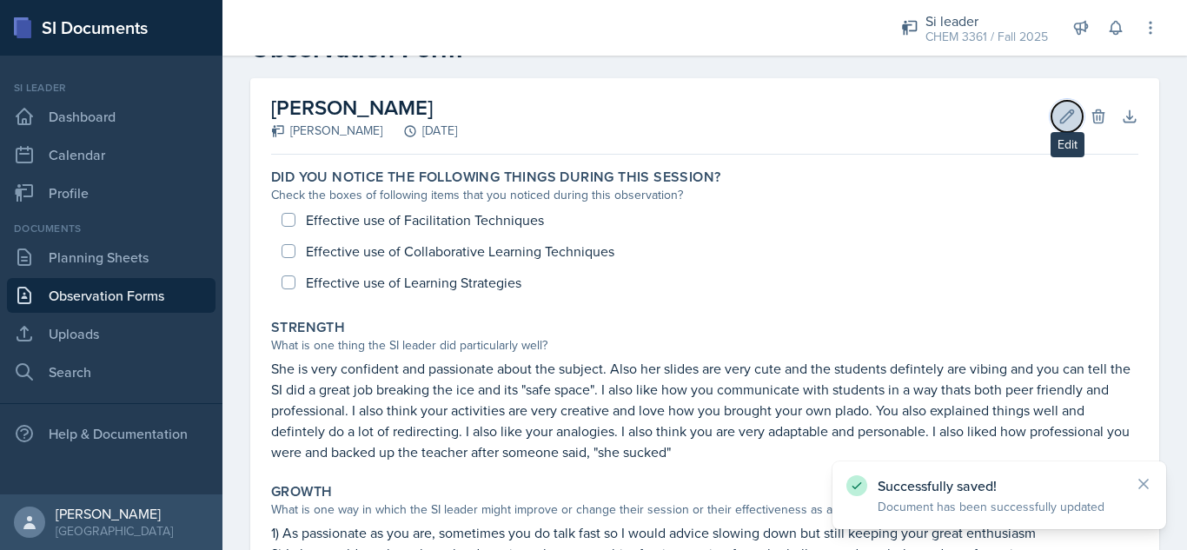
click at [1051, 114] on button "Edit" at bounding box center [1066, 116] width 31 height 31
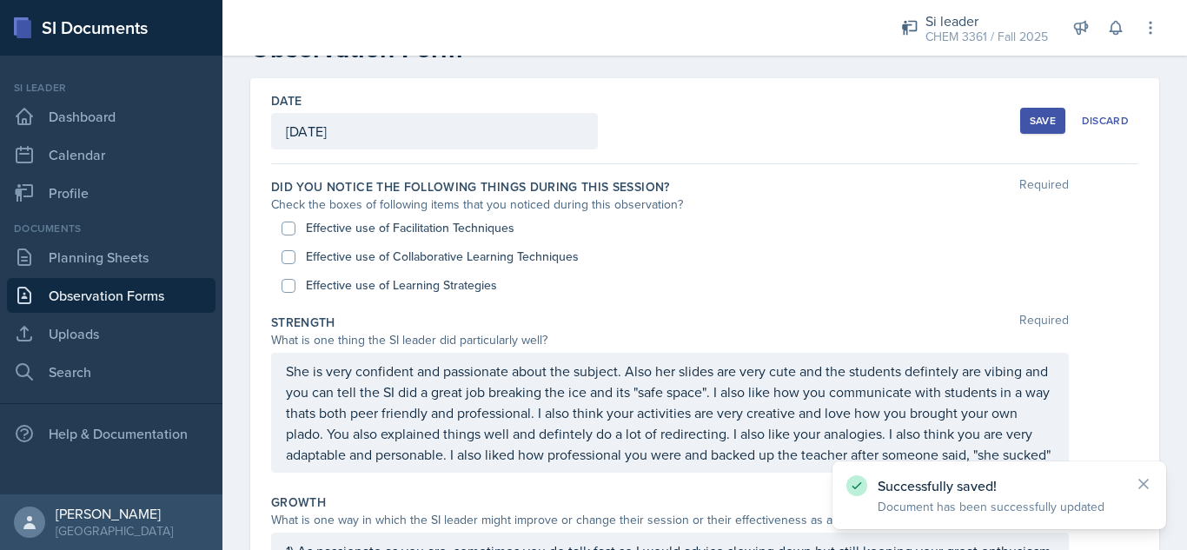
click at [410, 281] on label "Effective use of Learning Strategies" at bounding box center [401, 285] width 191 height 18
click at [295, 281] on input "Effective use of Learning Strategies" at bounding box center [288, 286] width 14 height 14
checkbox input "true"
click at [442, 260] on label "Effective use of Collaborative Learning Techniques" at bounding box center [442, 257] width 273 height 18
click at [295, 260] on input "Effective use of Collaborative Learning Techniques" at bounding box center [288, 257] width 14 height 14
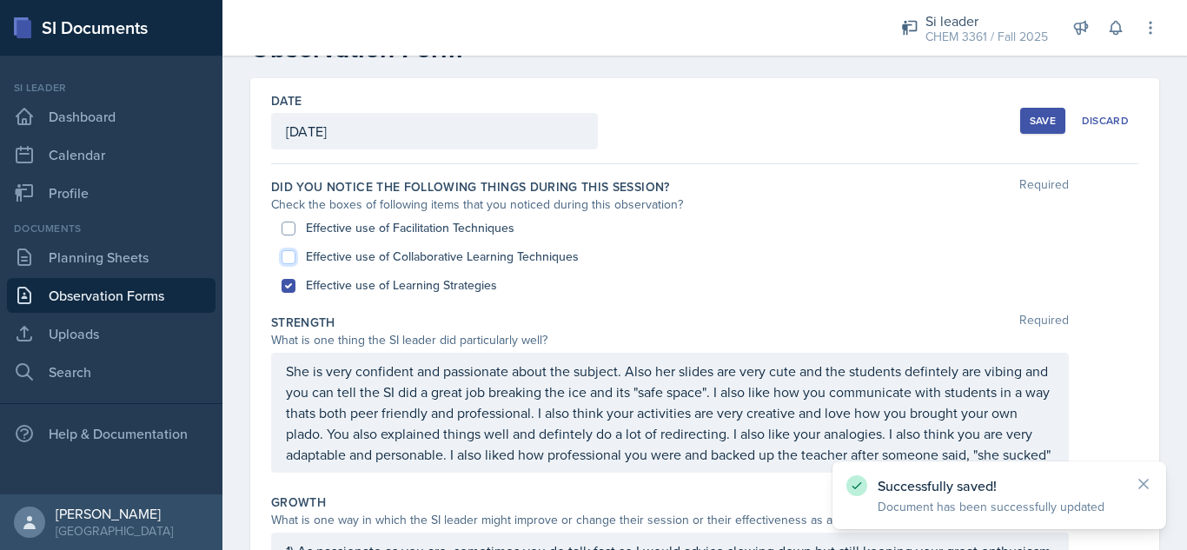
checkbox input "true"
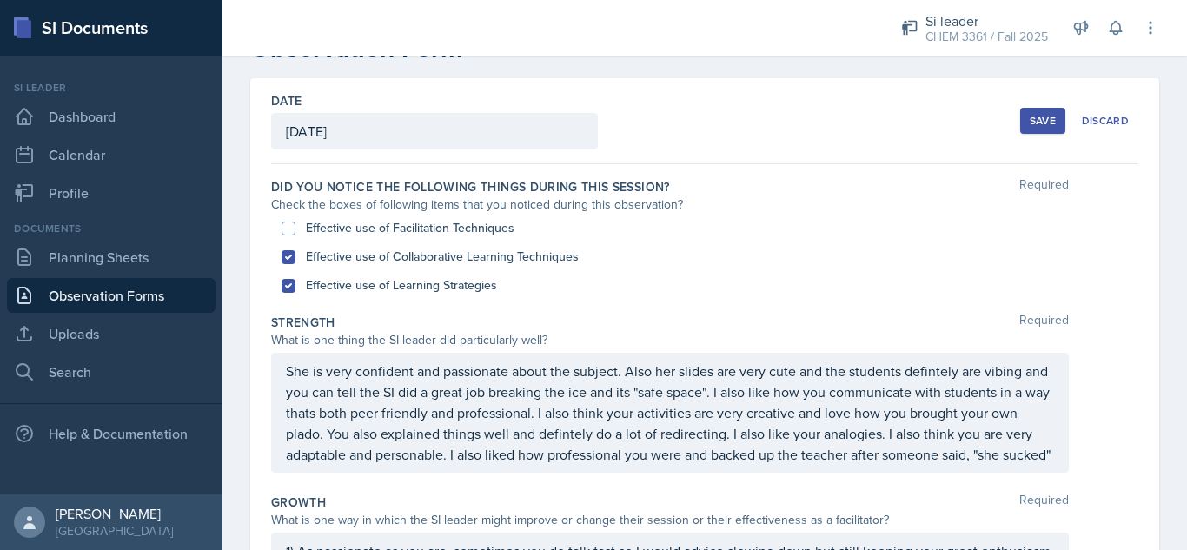
click at [460, 227] on label "Effective use of Facilitation Techniques" at bounding box center [410, 228] width 209 height 18
click at [295, 227] on input "Effective use of Facilitation Techniques" at bounding box center [288, 229] width 14 height 14
checkbox input "true"
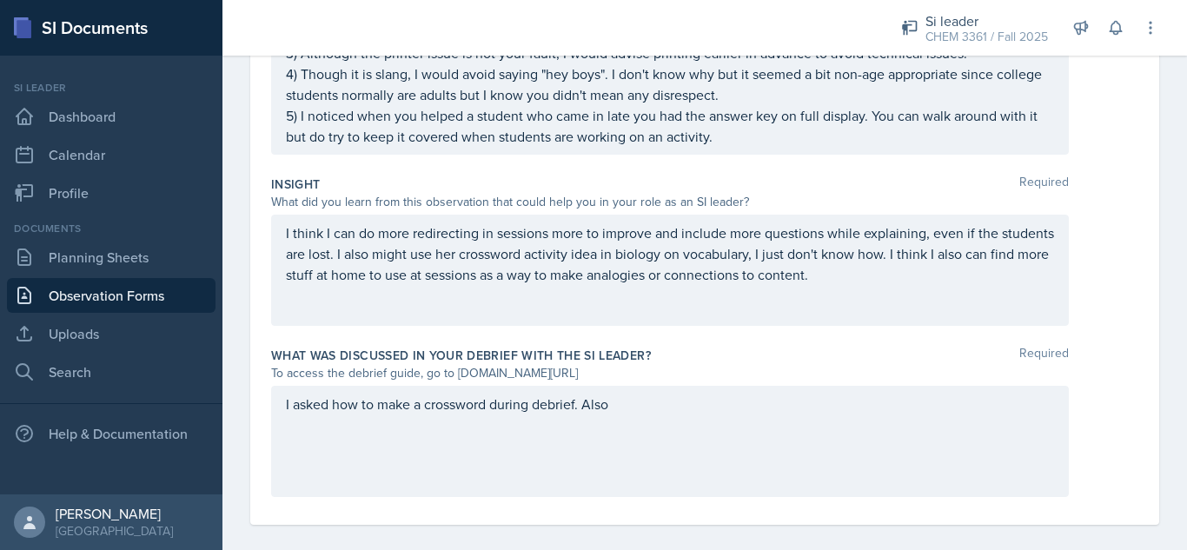
scroll to position [623, 0]
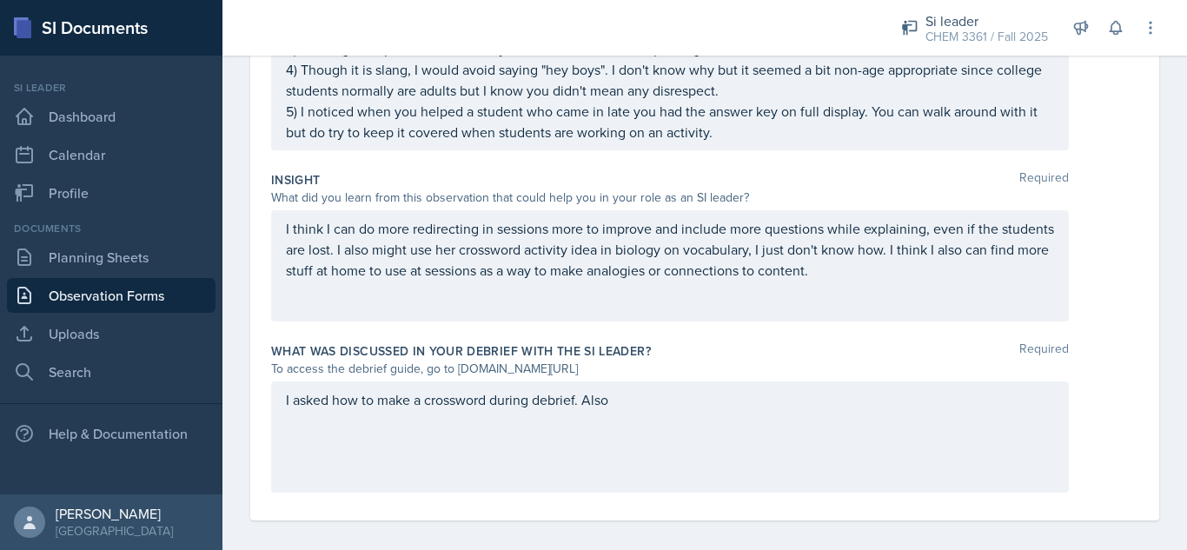
click at [642, 410] on p "I asked how to make a crossword during debrief. Also" at bounding box center [670, 399] width 768 height 21
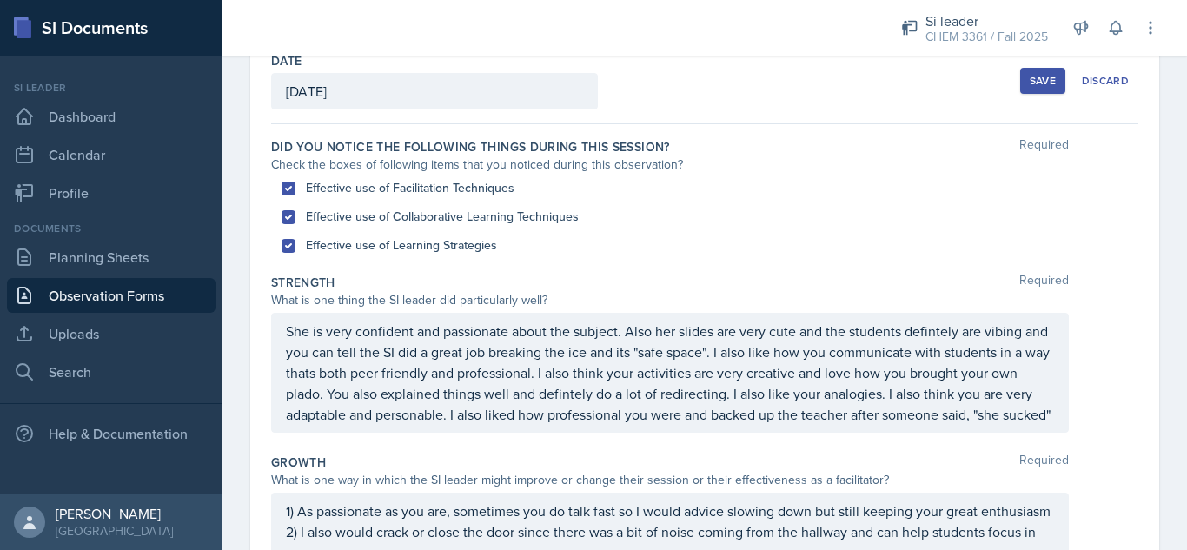
scroll to position [96, 0]
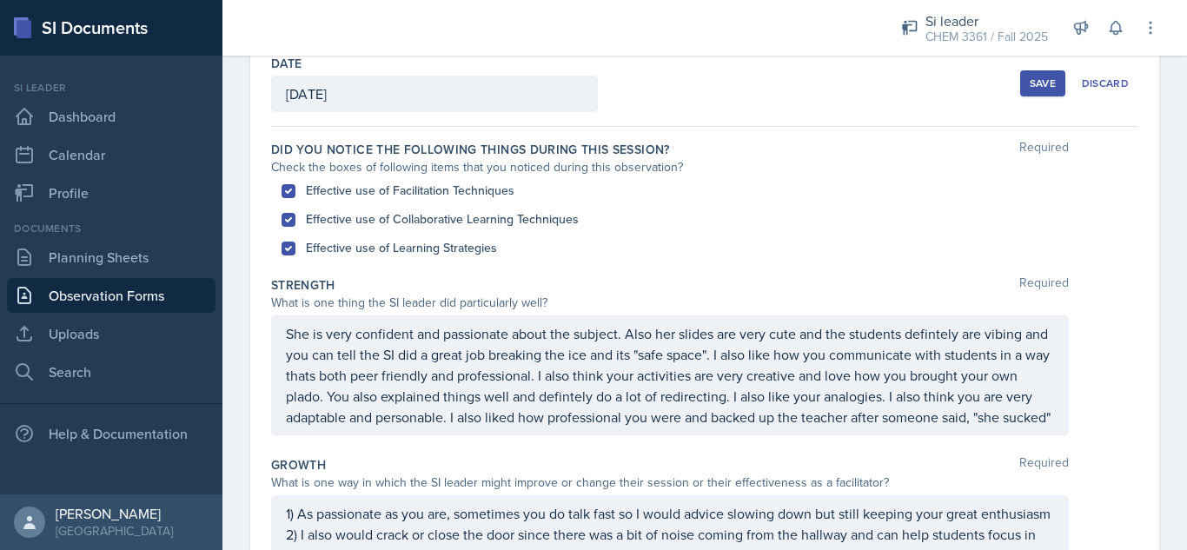
click at [1029, 85] on div "Save" at bounding box center [1042, 83] width 26 height 14
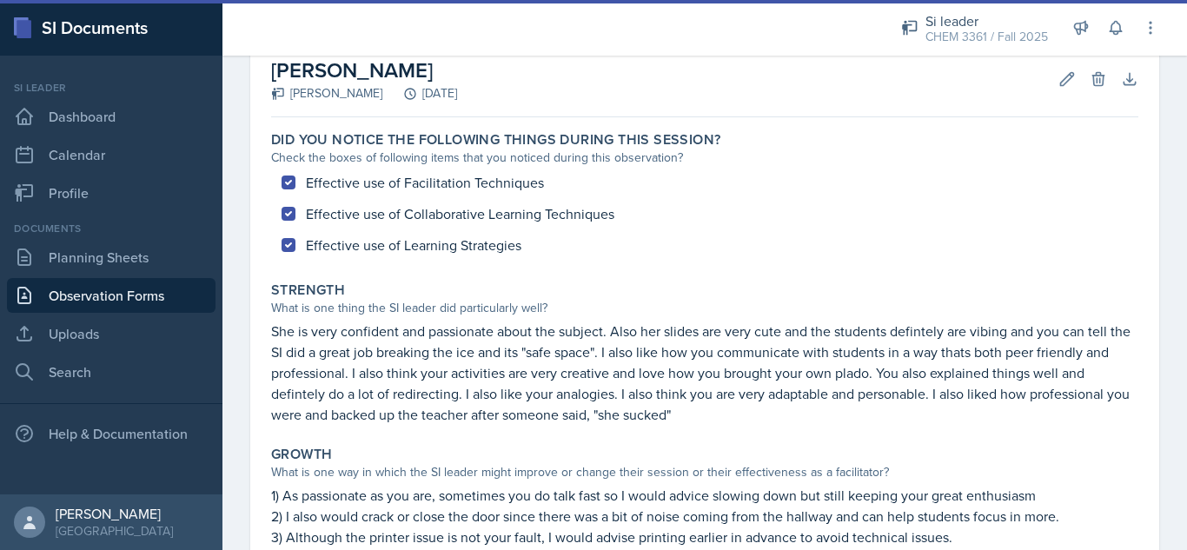
scroll to position [103, 0]
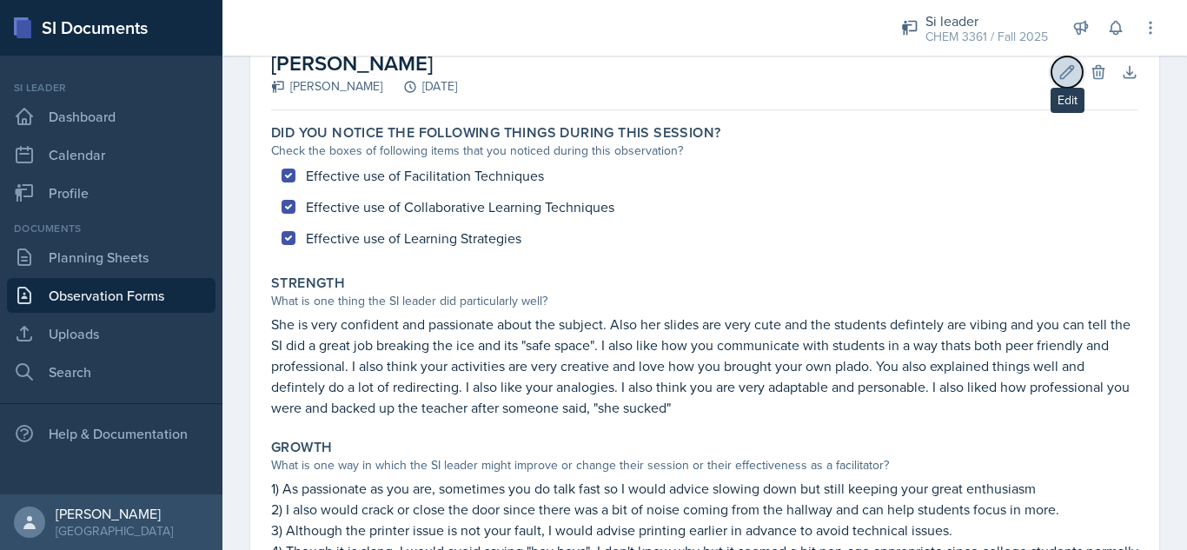
click at [1063, 70] on button "Edit" at bounding box center [1066, 71] width 31 height 31
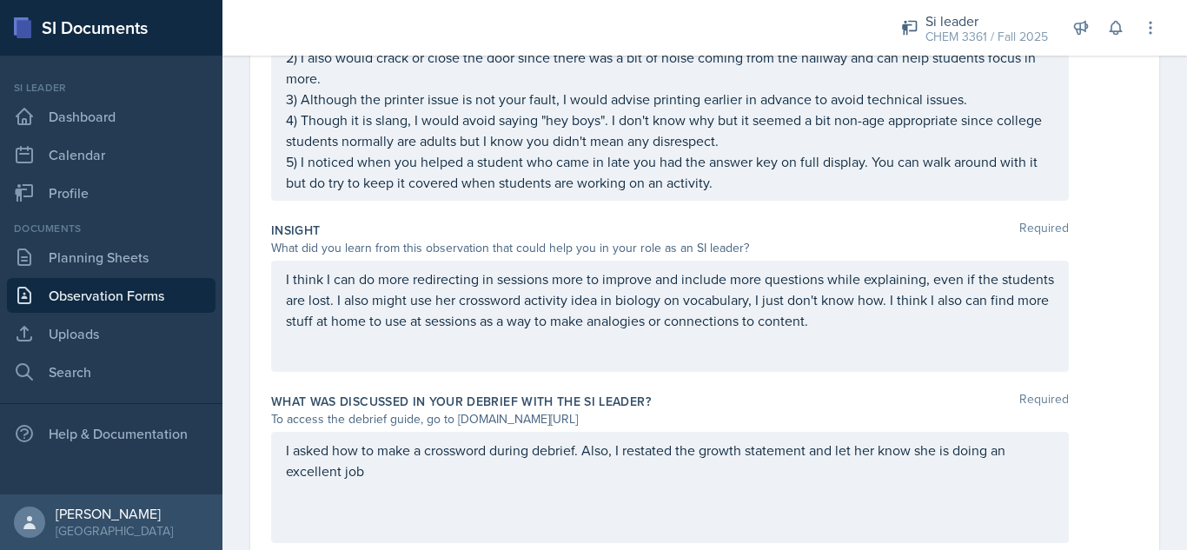
scroll to position [677, 0]
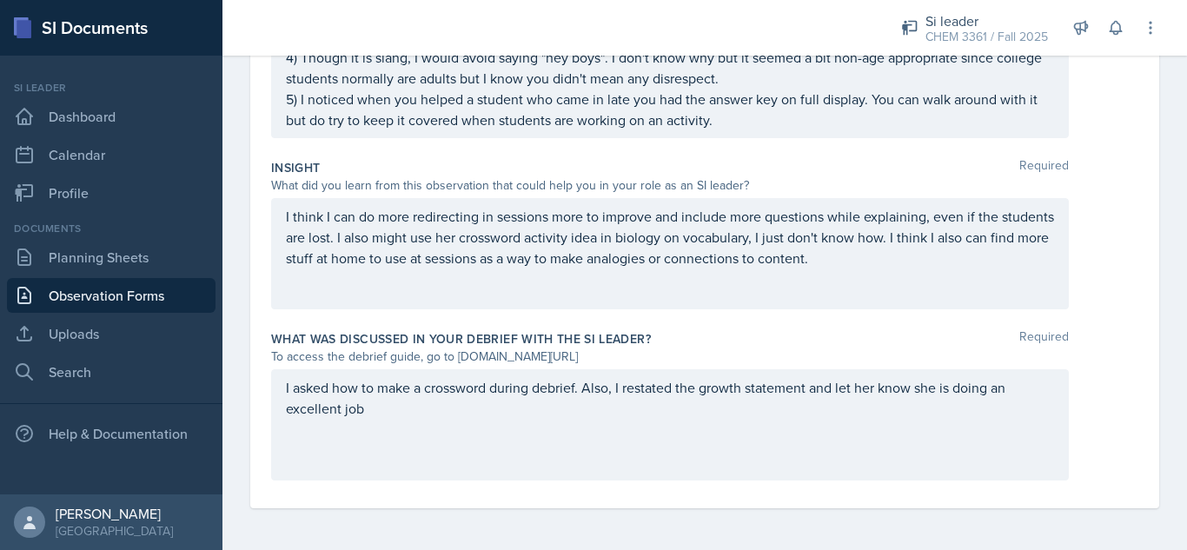
click at [937, 272] on div "I think I can do more redirecting in sessions more to improve and include more …" at bounding box center [670, 253] width 798 height 111
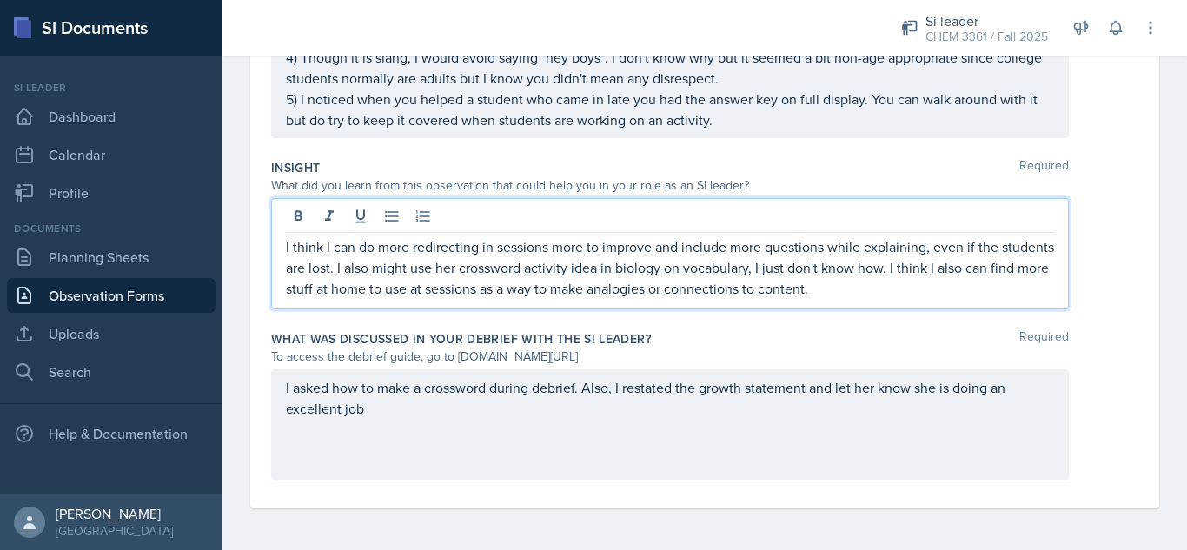
click at [923, 290] on p "I think I can do more redirecting in sessions more to improve and include more …" at bounding box center [670, 267] width 768 height 63
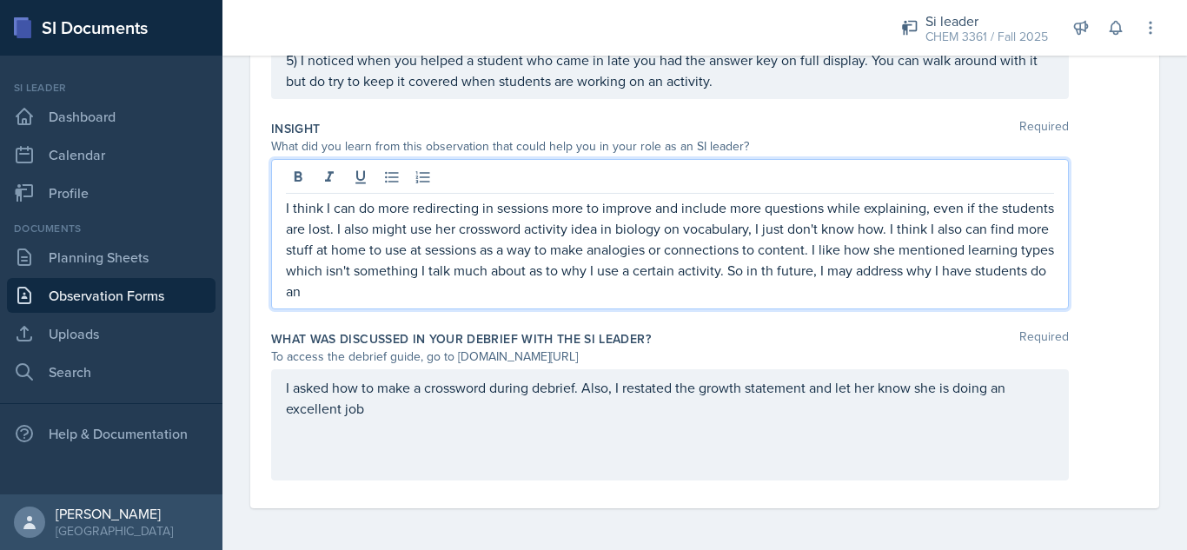
scroll to position [707, 0]
click at [382, 419] on p "I asked how to make a crossword during debrief. Also, I restated the growth sta…" at bounding box center [670, 398] width 768 height 42
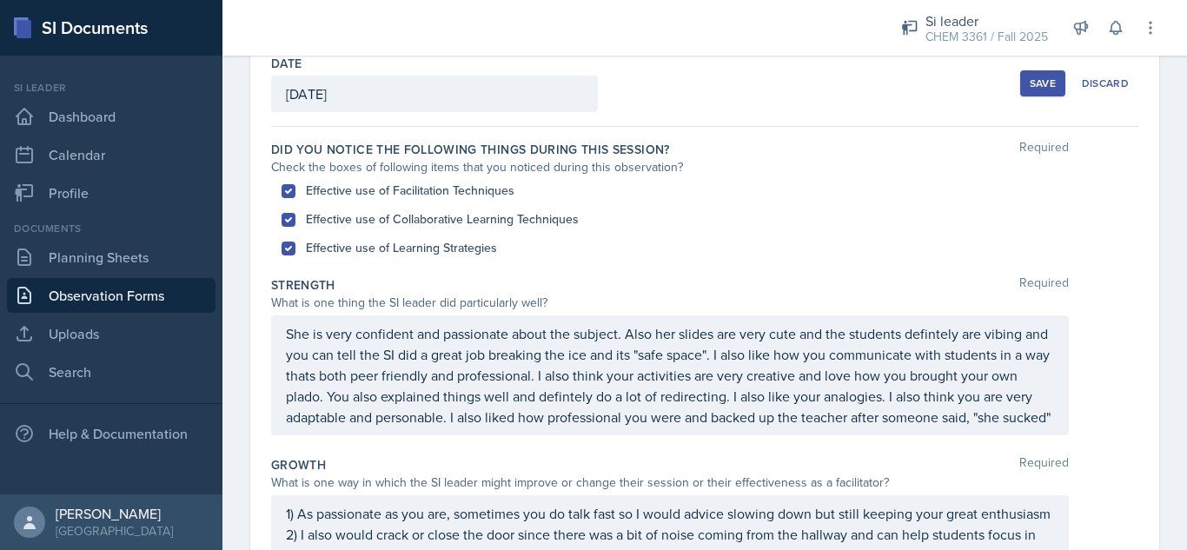
scroll to position [91, 0]
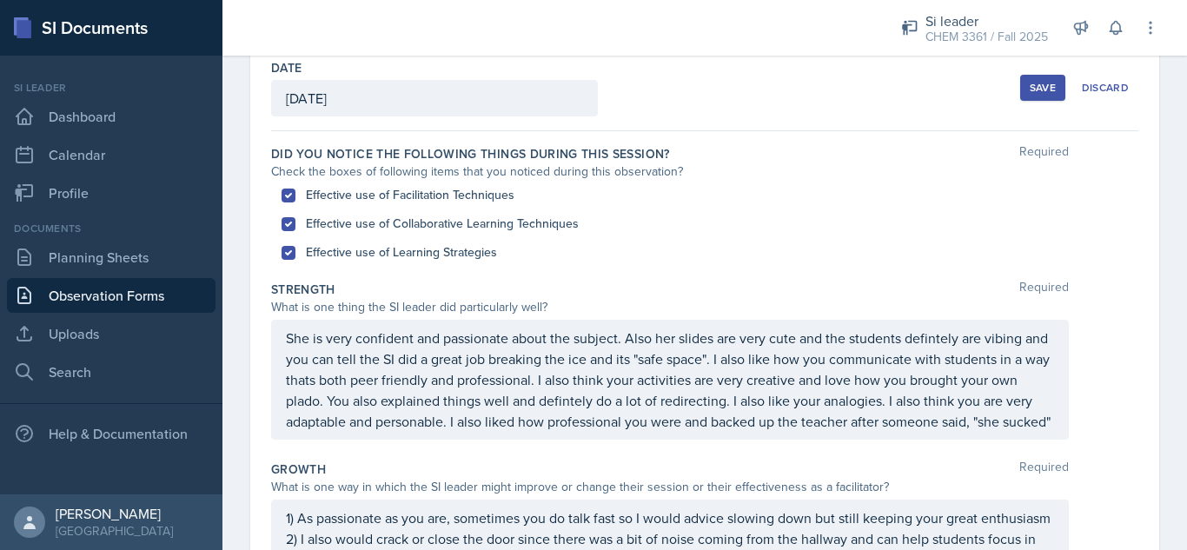
click at [1029, 90] on div "Save" at bounding box center [1042, 88] width 26 height 14
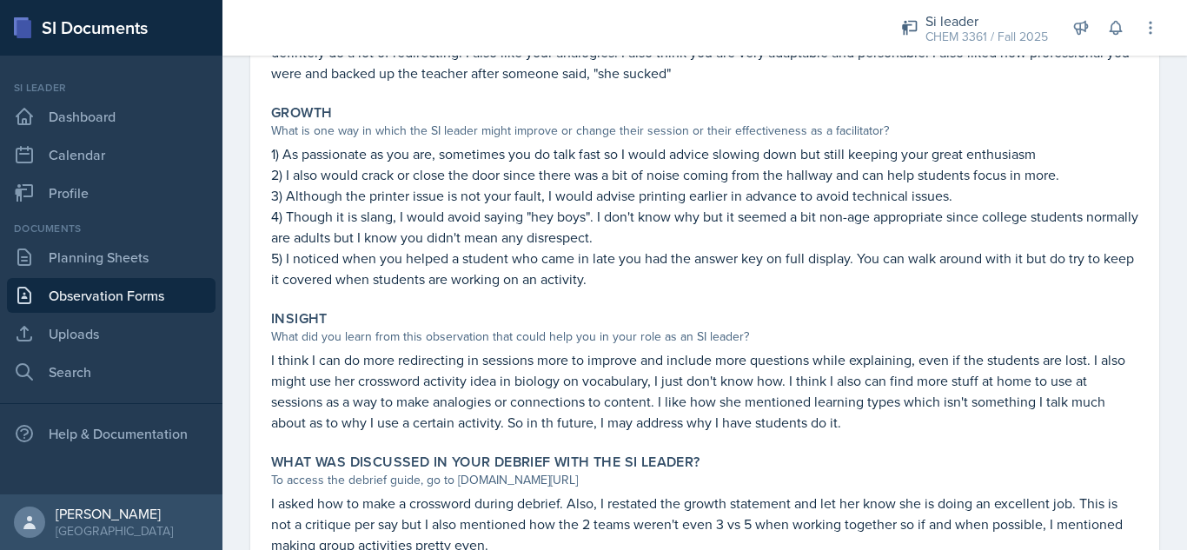
scroll to position [562, 0]
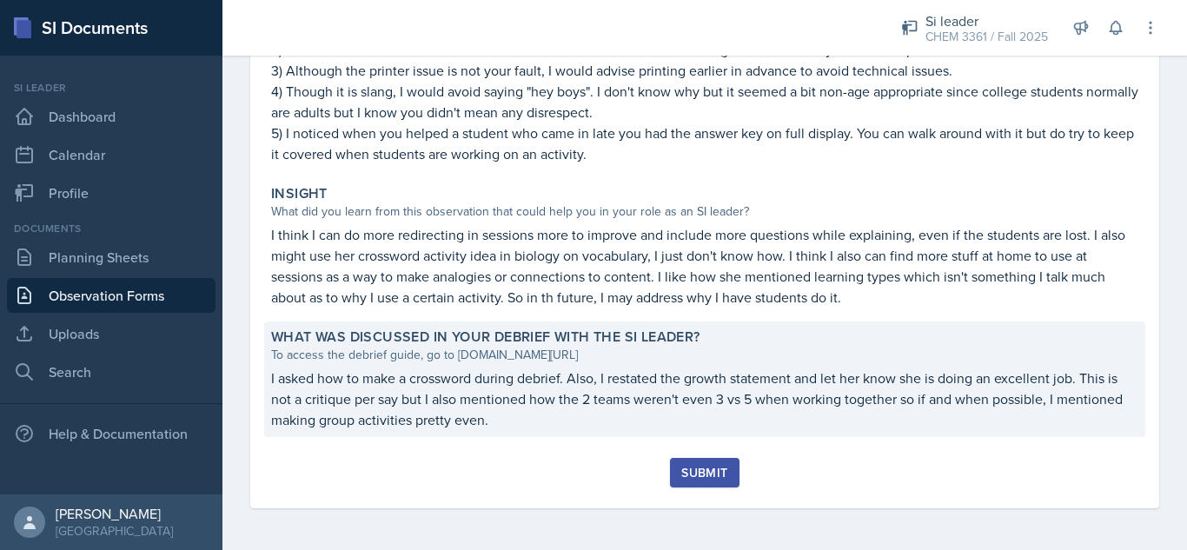
click at [869, 384] on p "I asked how to make a crossword during debrief. Also, I restated the growth sta…" at bounding box center [704, 398] width 867 height 63
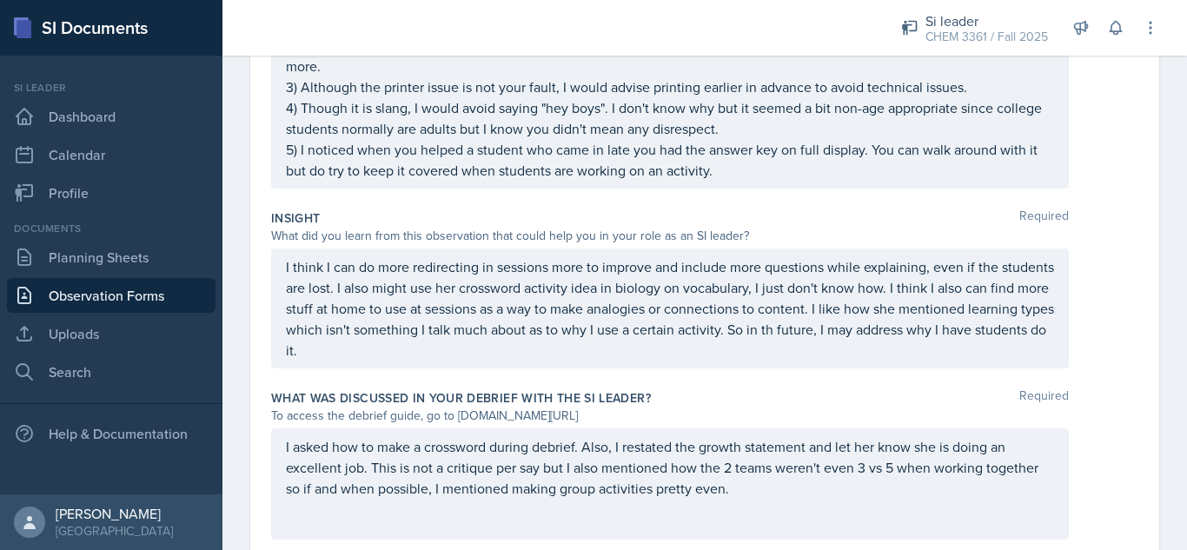
click at [808, 506] on div "I asked how to make a crossword during debrief. Also, I restated the growth sta…" at bounding box center [670, 483] width 798 height 111
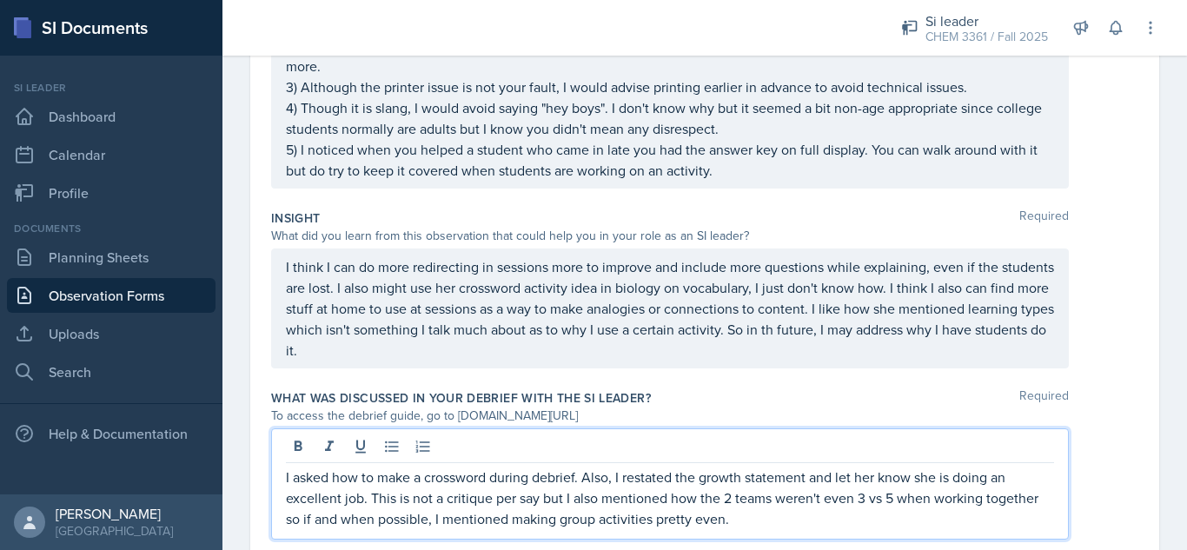
click at [807, 519] on p "I asked how to make a crossword during debrief. Also, I restated the growth sta…" at bounding box center [670, 498] width 768 height 63
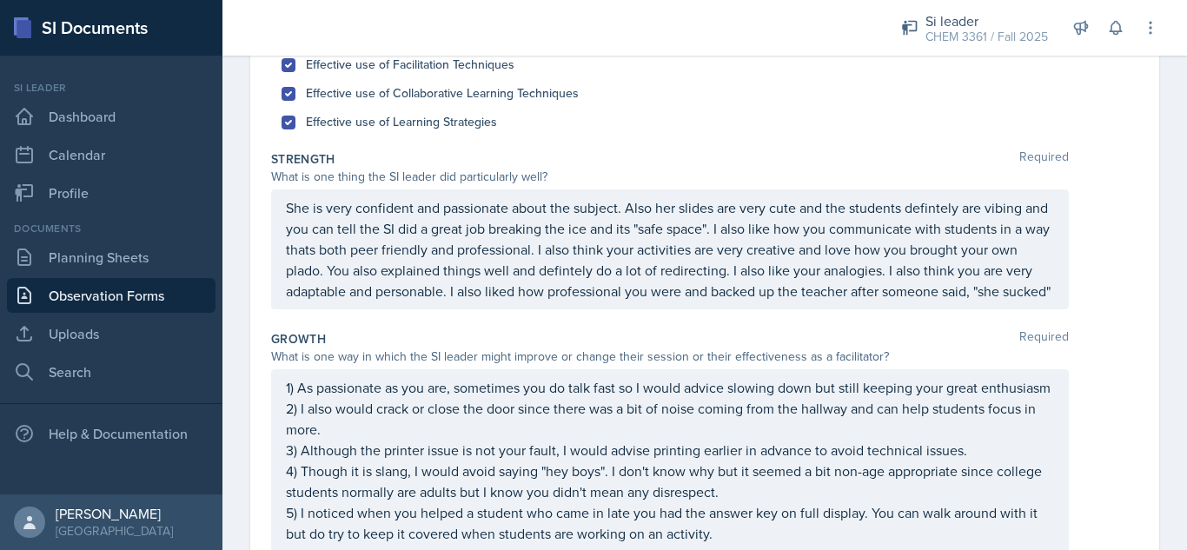
scroll to position [0, 0]
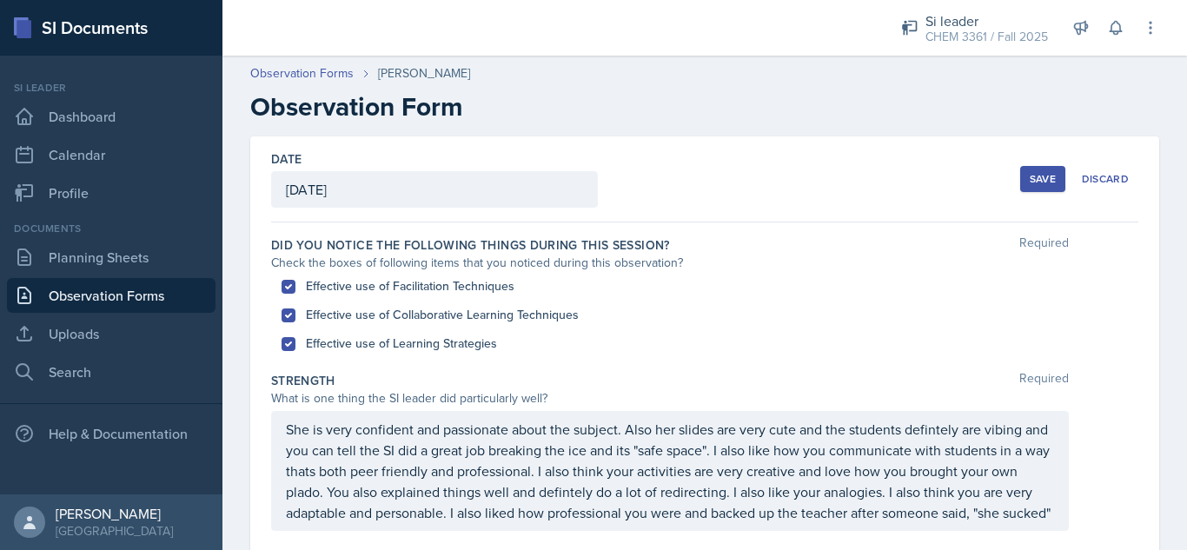
click at [1029, 182] on div "Save" at bounding box center [1042, 179] width 26 height 14
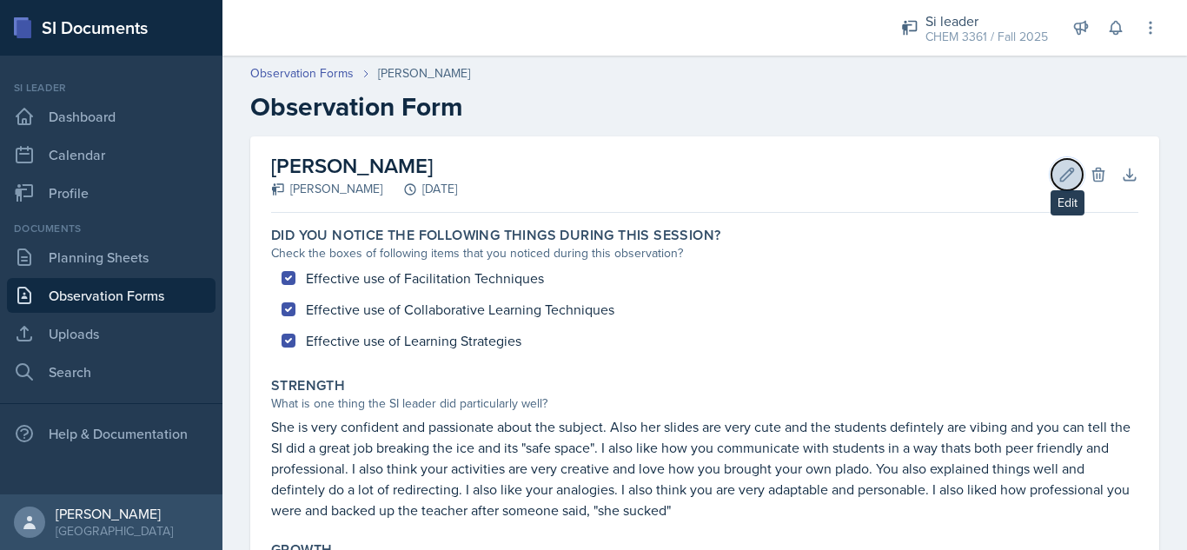
click at [1058, 182] on icon at bounding box center [1066, 174] width 17 height 17
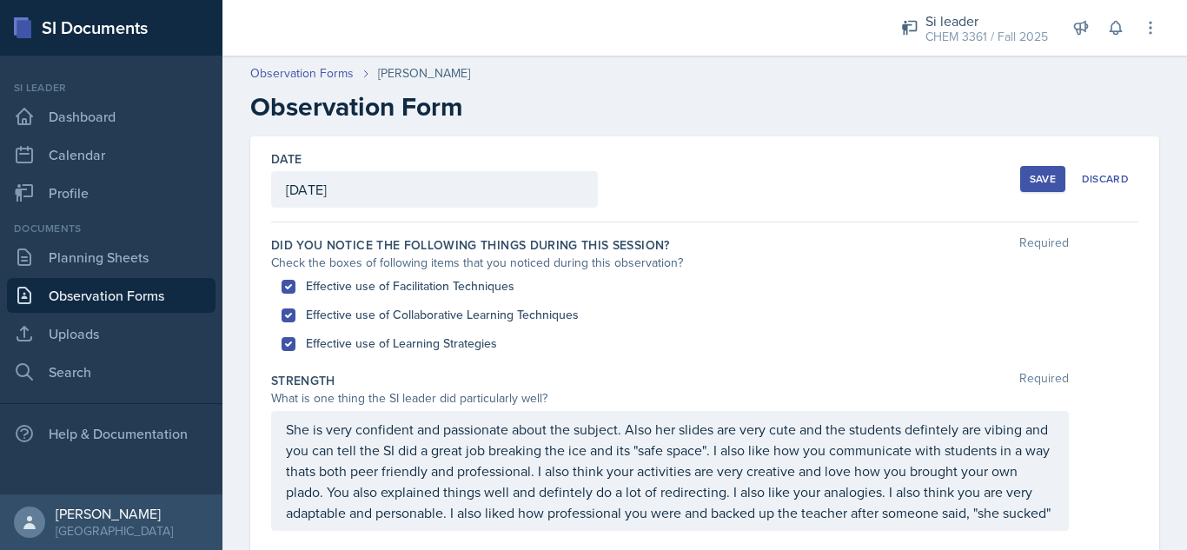
click at [427, 520] on p "She is very confident and passionate about the subject. Also her slides are ver…" at bounding box center [670, 471] width 768 height 104
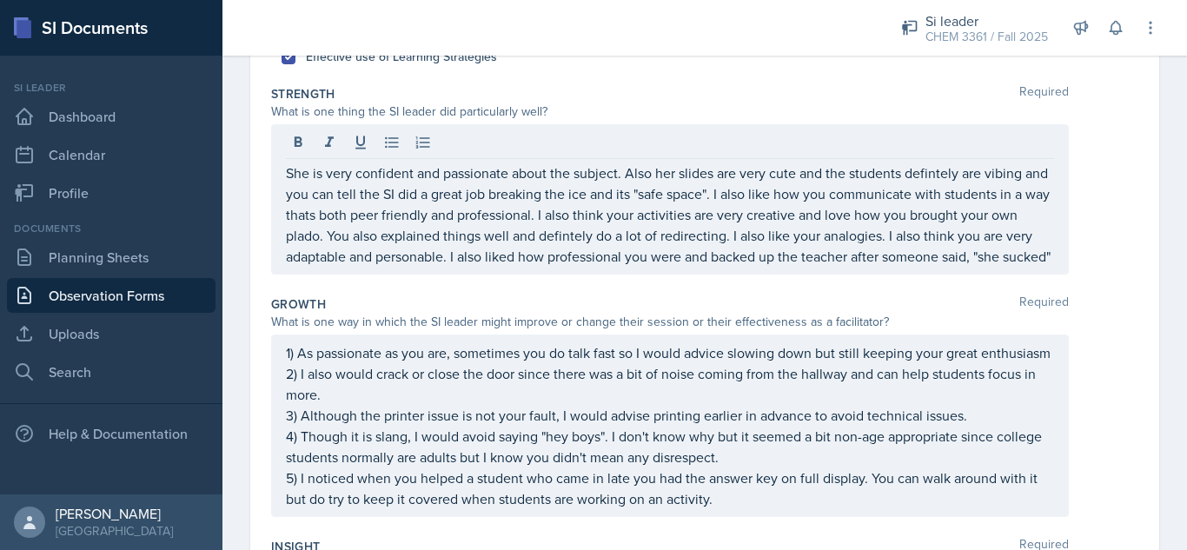
scroll to position [300, 0]
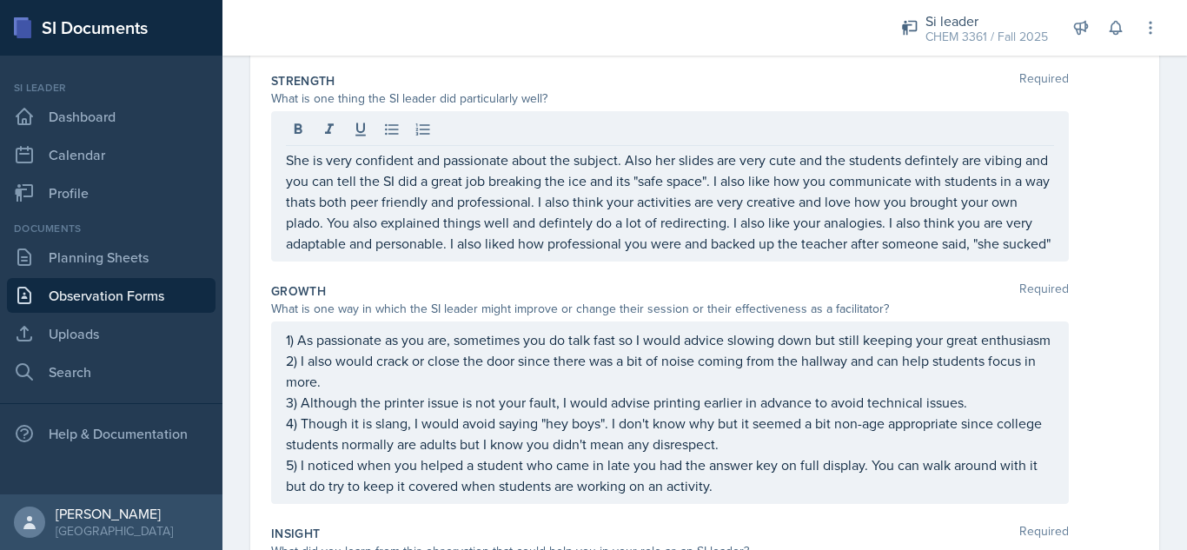
click at [560, 254] on p "She is very confident and passionate about the subject. Also her slides are ver…" at bounding box center [670, 201] width 768 height 104
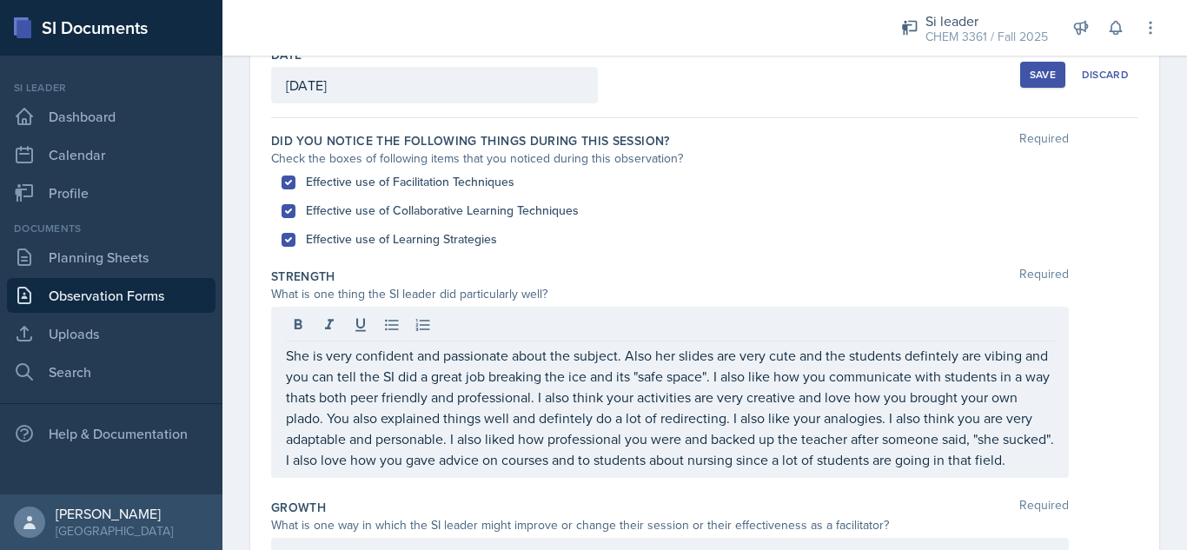
scroll to position [92, 0]
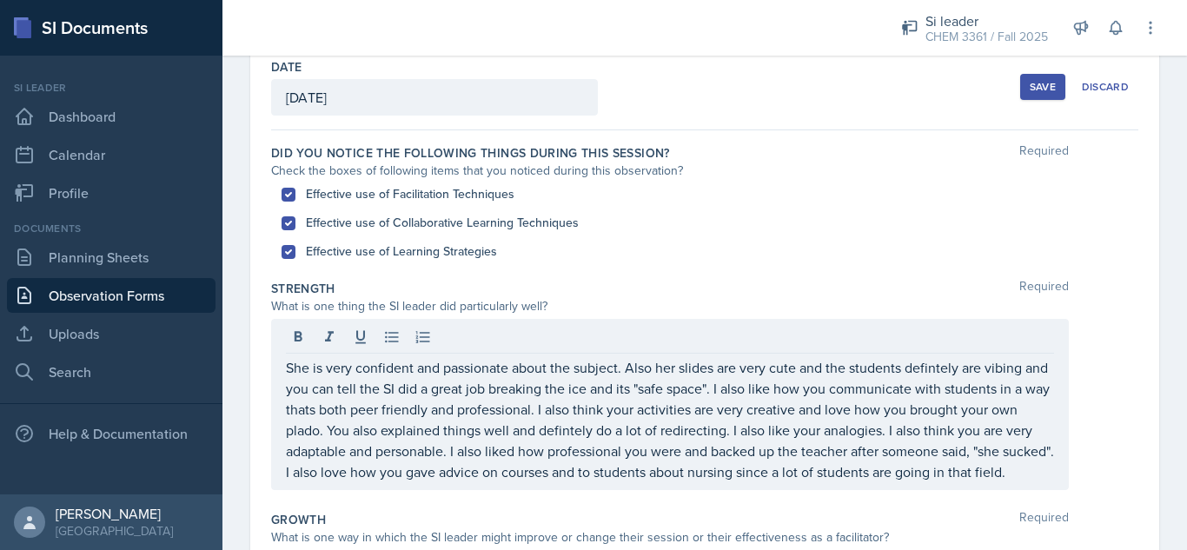
click at [1029, 83] on div "Save" at bounding box center [1042, 87] width 26 height 14
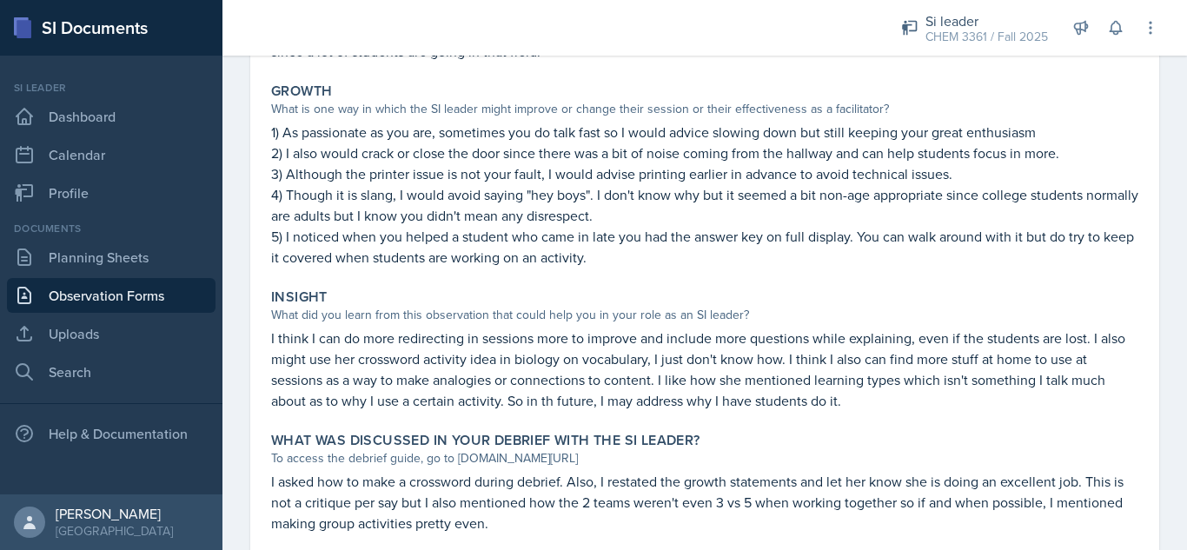
scroll to position [583, 0]
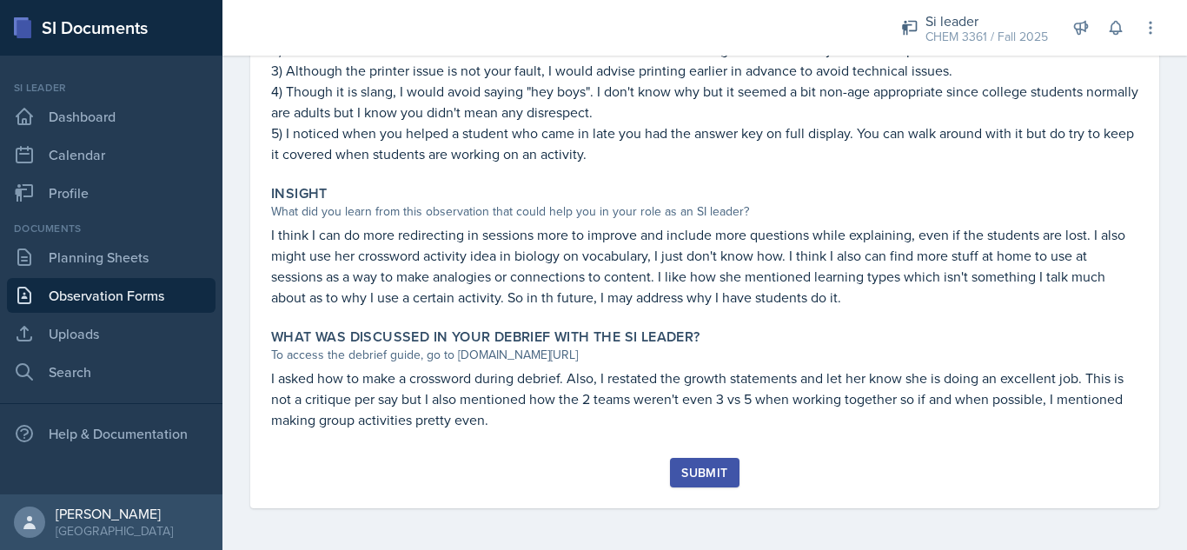
click at [695, 471] on div "Submit" at bounding box center [704, 473] width 46 height 14
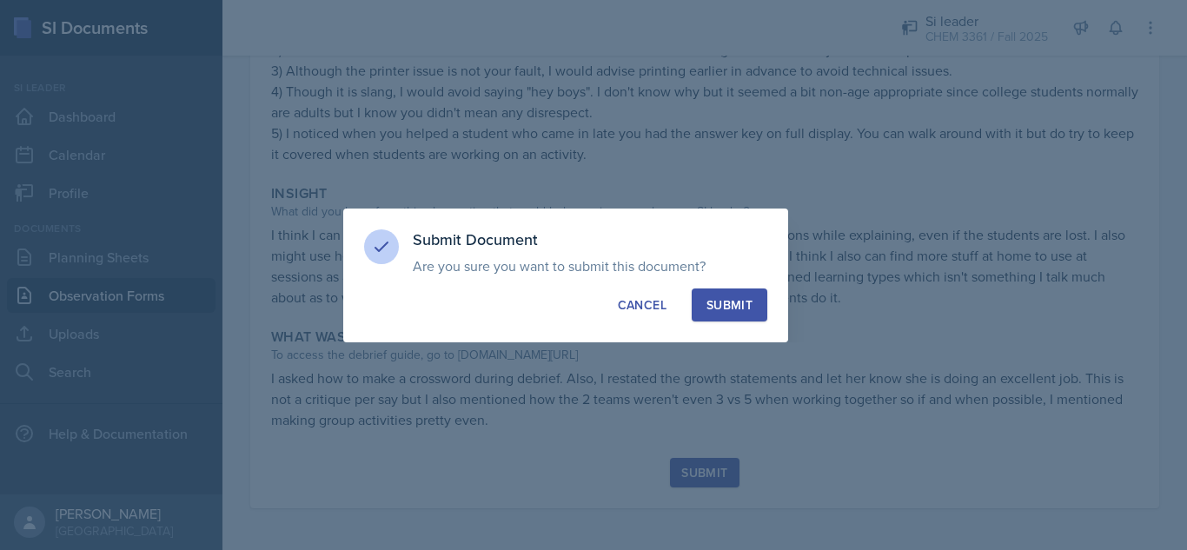
click at [739, 302] on div "Submit" at bounding box center [729, 304] width 46 height 17
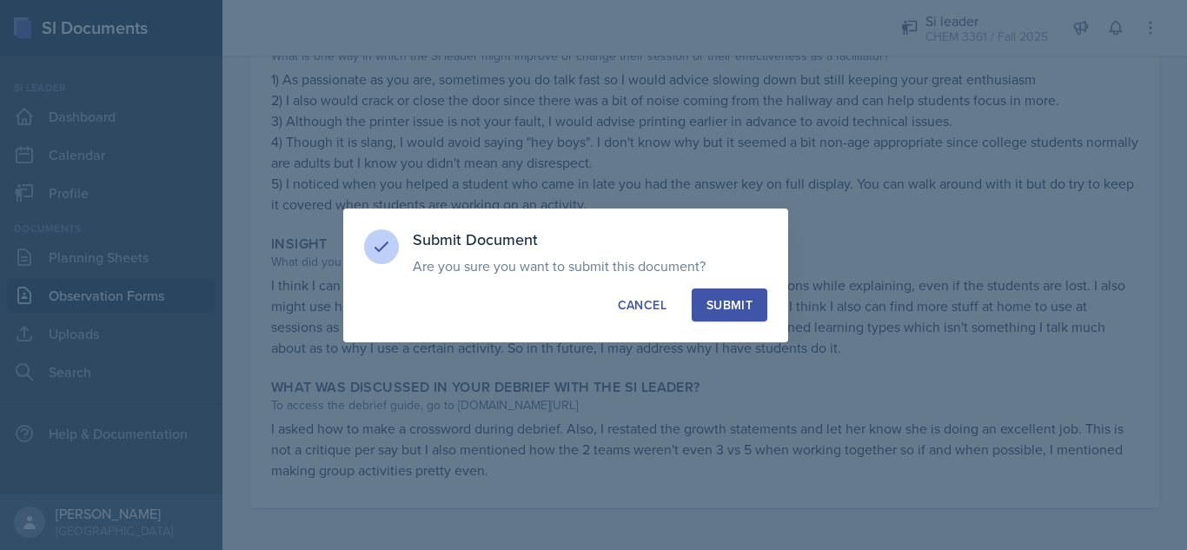
scroll to position [533, 0]
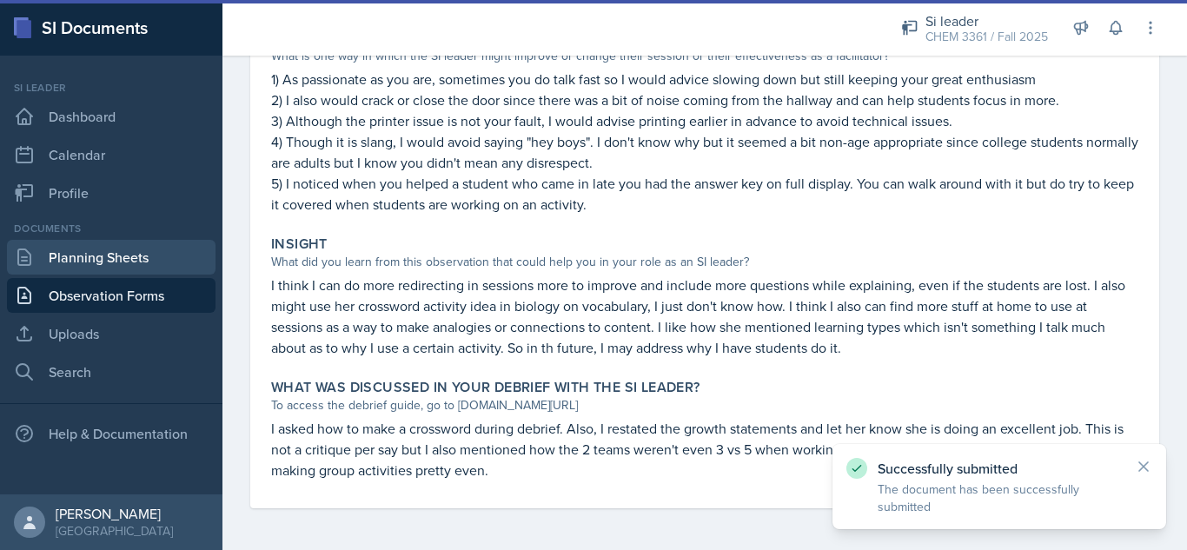
click at [164, 257] on link "Planning Sheets" at bounding box center [111, 257] width 209 height 35
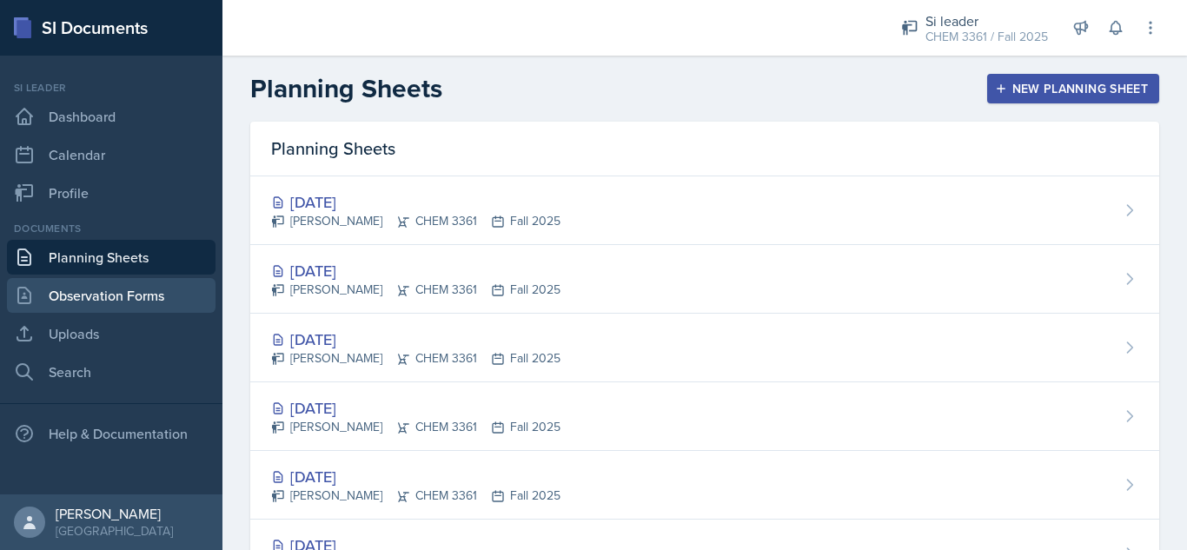
click at [115, 311] on link "Observation Forms" at bounding box center [111, 295] width 209 height 35
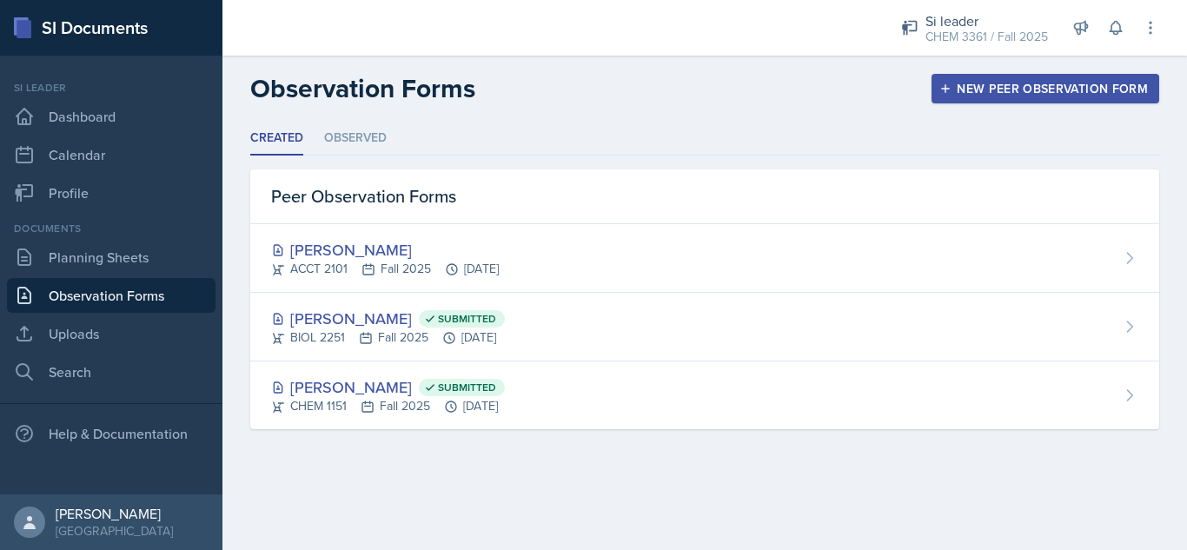
click at [659, 164] on div "Created Observed Created Observed Peer Observation Forms [PERSON_NAME] ACCT 210…" at bounding box center [704, 276] width 909 height 308
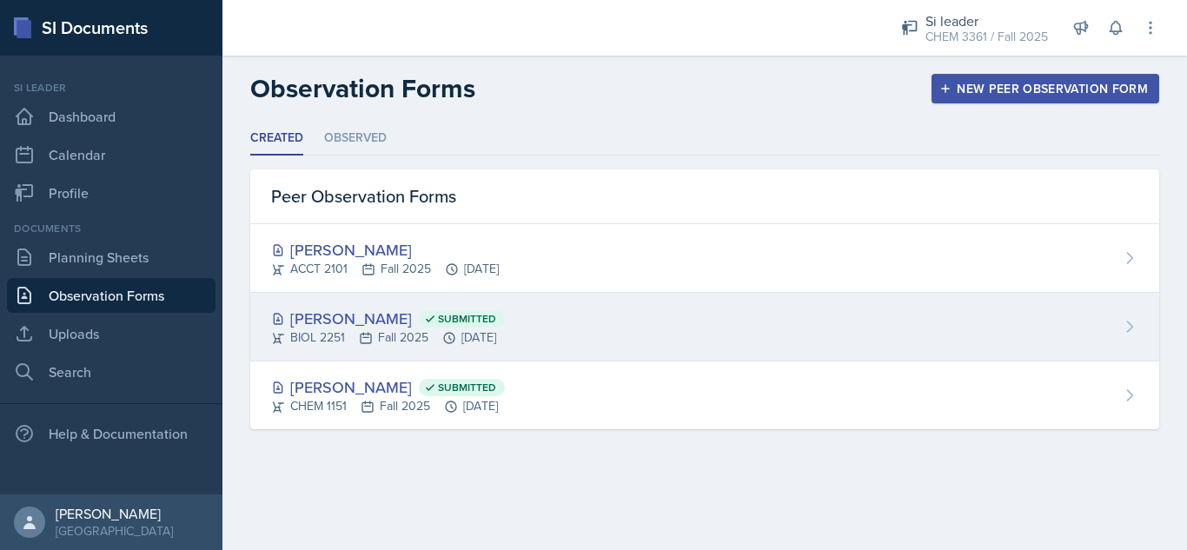
click at [611, 326] on div "[PERSON_NAME] Submitted BIOL 2251 Fall 2025 [DATE]" at bounding box center [704, 327] width 909 height 69
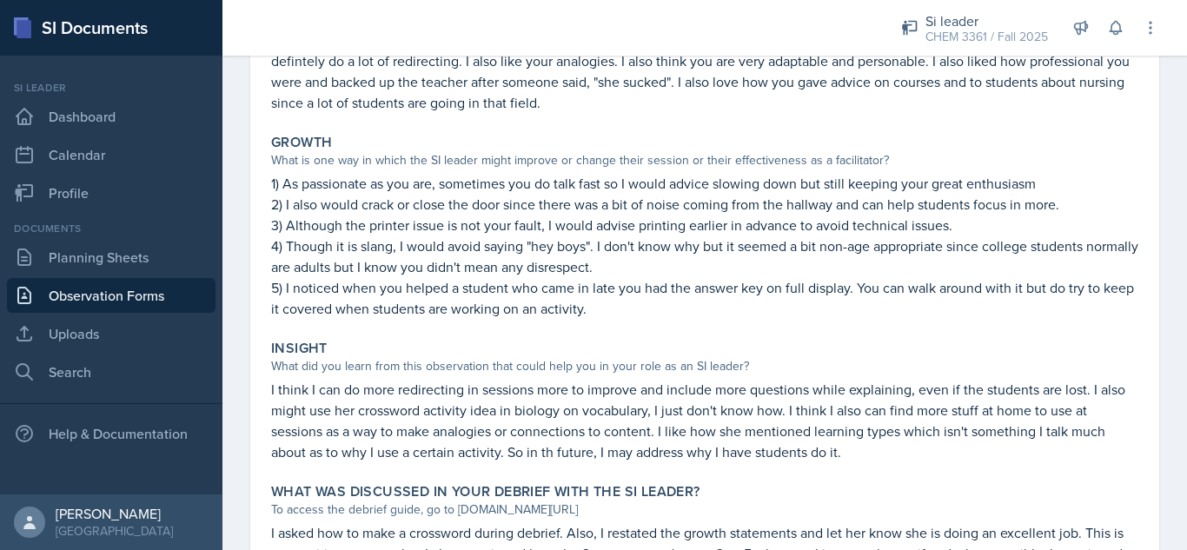
scroll to position [533, 0]
